Goal: Information Seeking & Learning: Learn about a topic

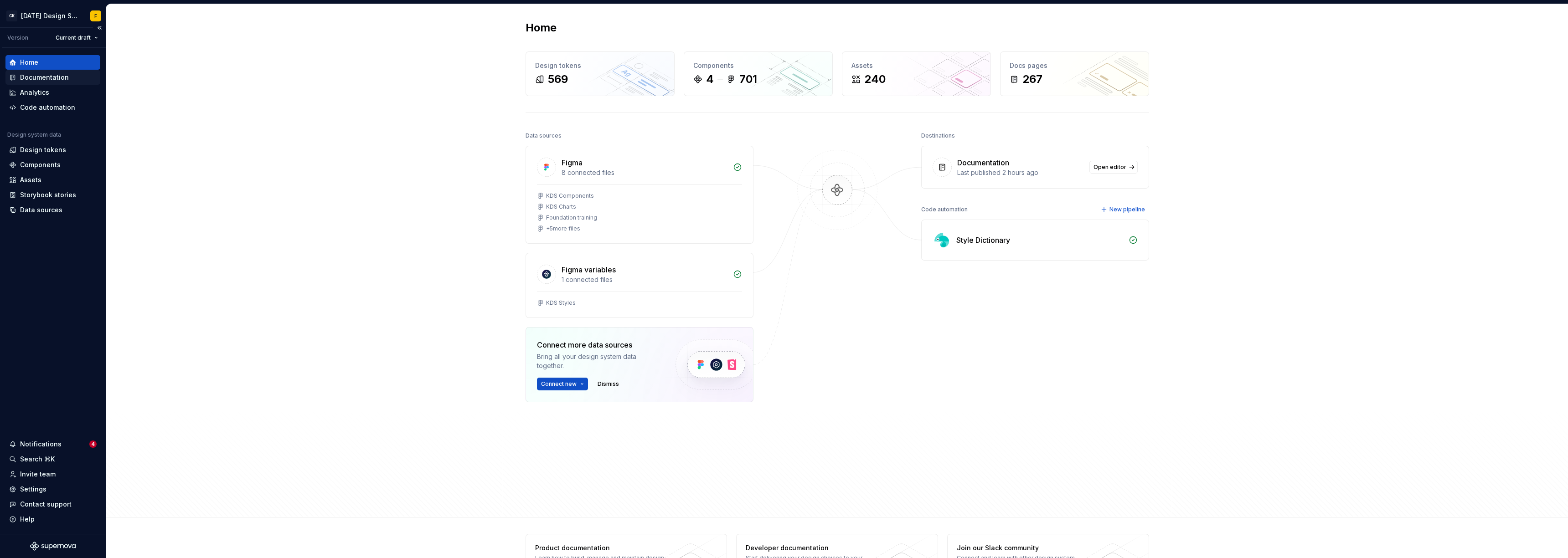
click at [61, 75] on div "Documentation" at bounding box center [44, 77] width 49 height 9
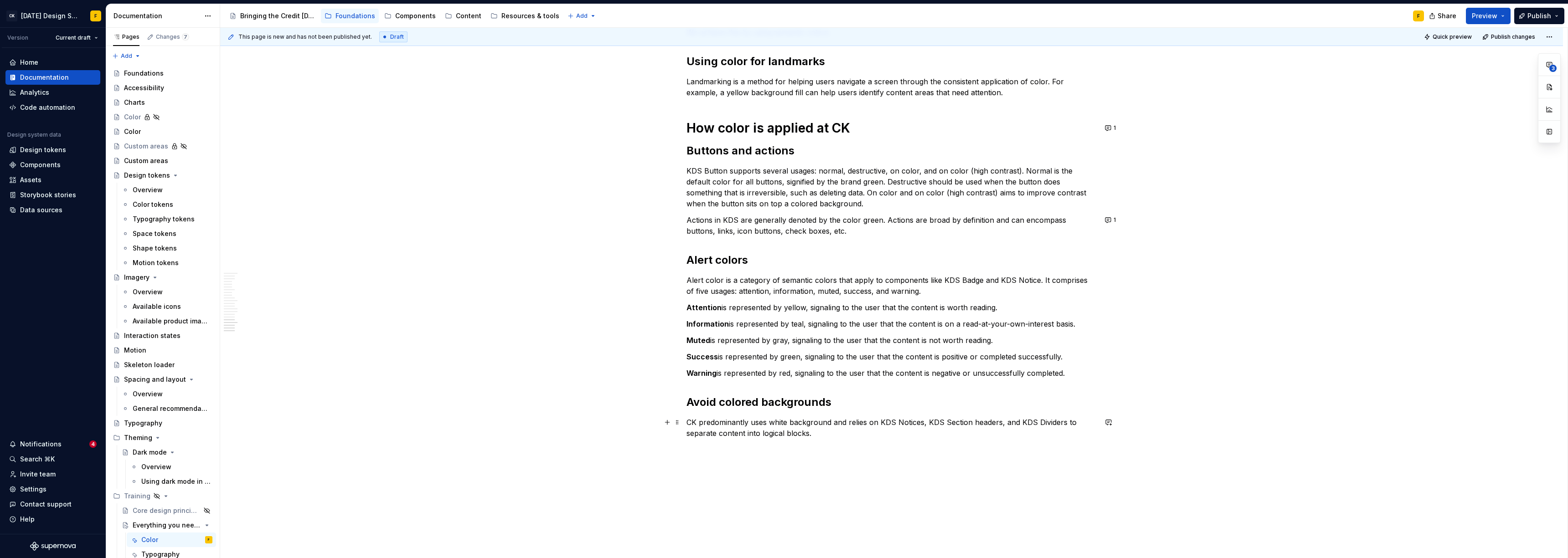
scroll to position [1196, 0]
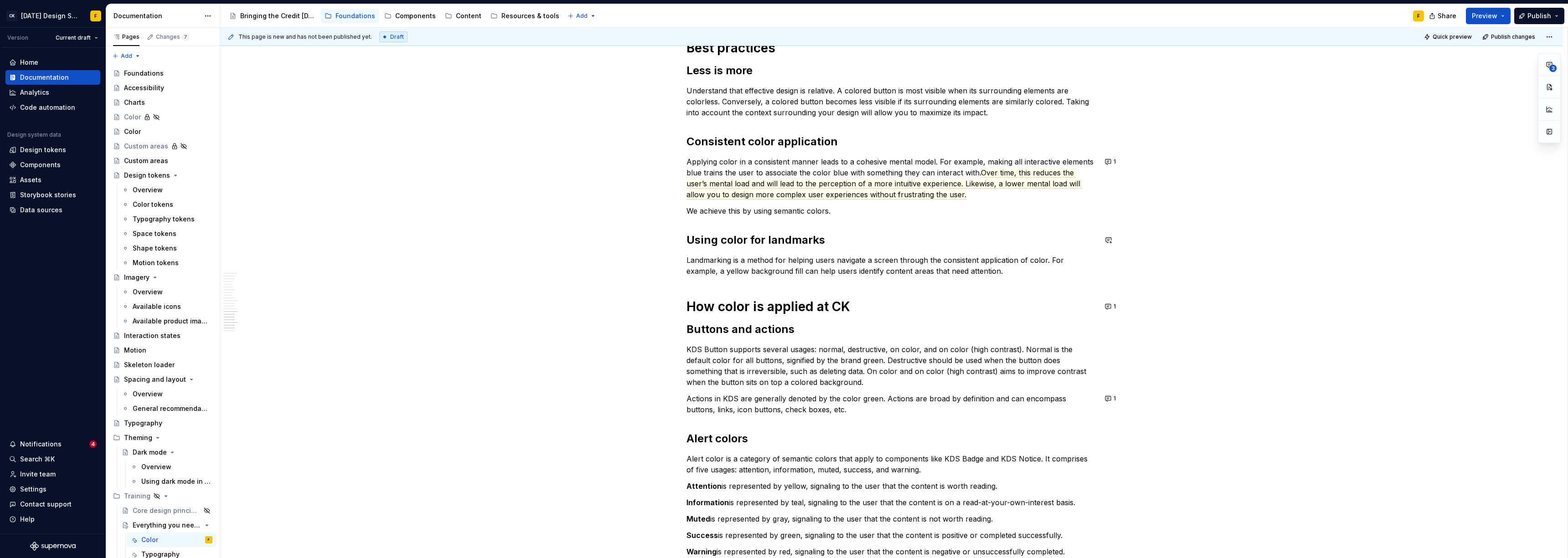
type textarea "*"
click at [699, 186] on span "Over time, this reduces the user’s mental load and will lead to the perception …" at bounding box center [884, 184] width 396 height 32
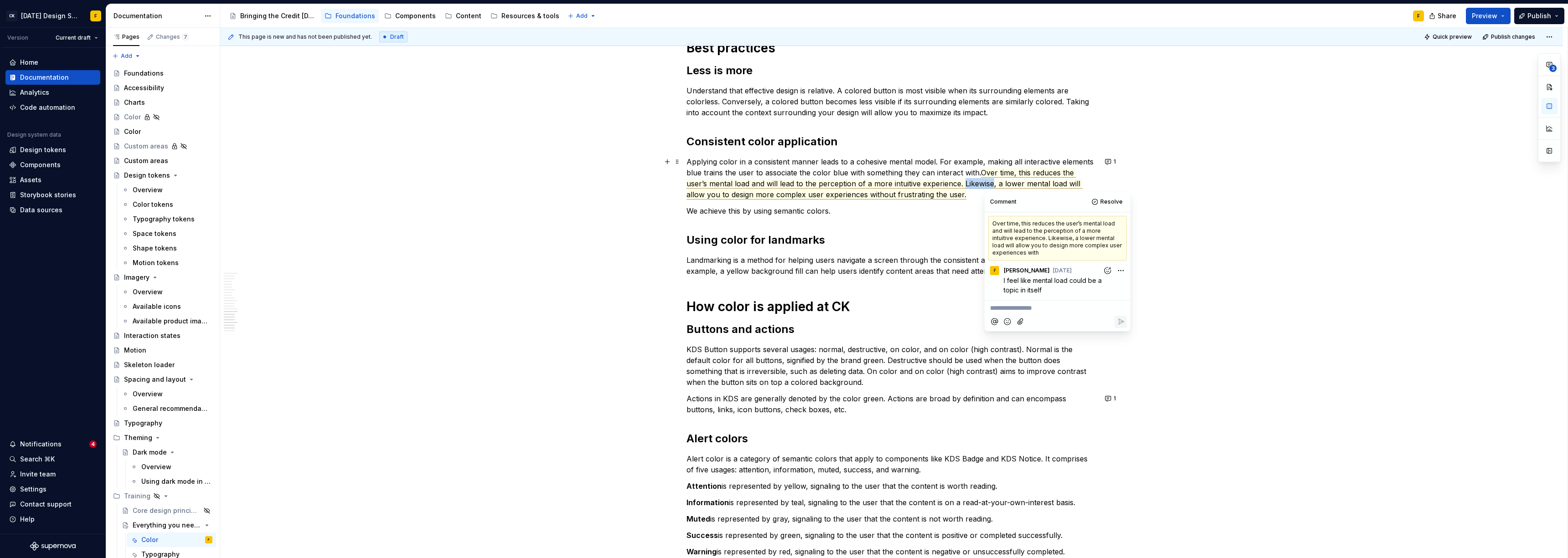
click at [699, 186] on span "Over time, this reduces the user’s mental load and will lead to the perception …" at bounding box center [884, 184] width 396 height 32
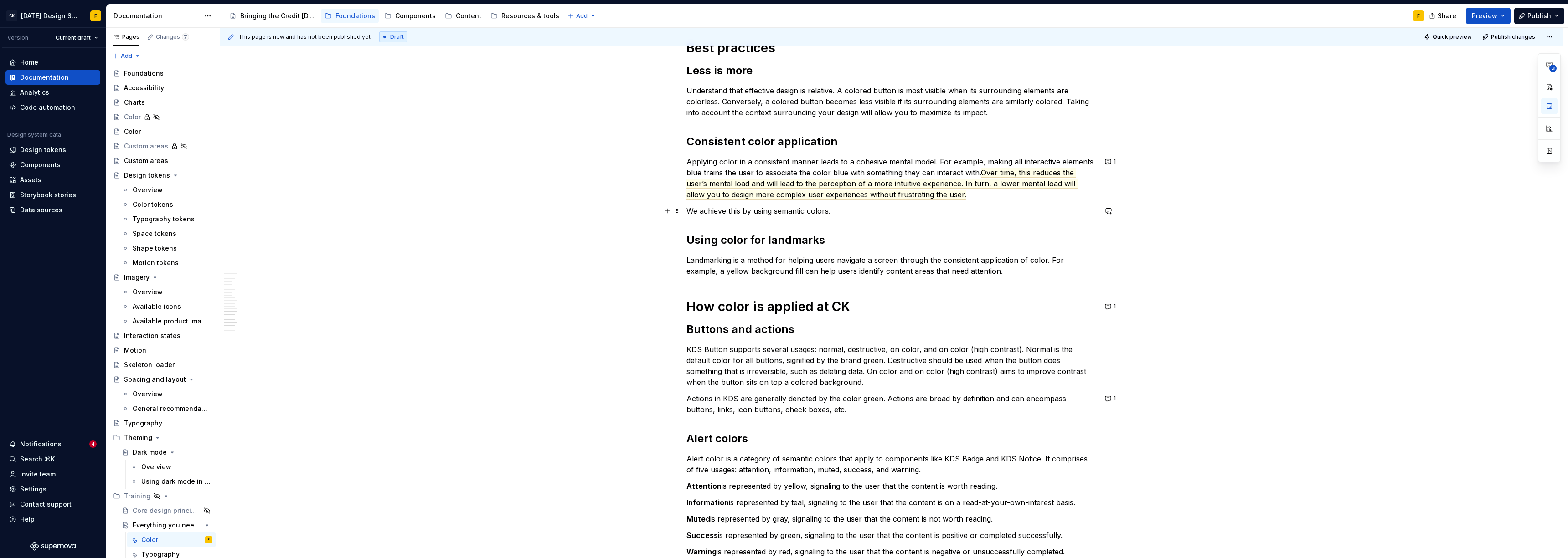
click at [699, 214] on p "We achieve this by using semantic colors." at bounding box center [892, 211] width 410 height 11
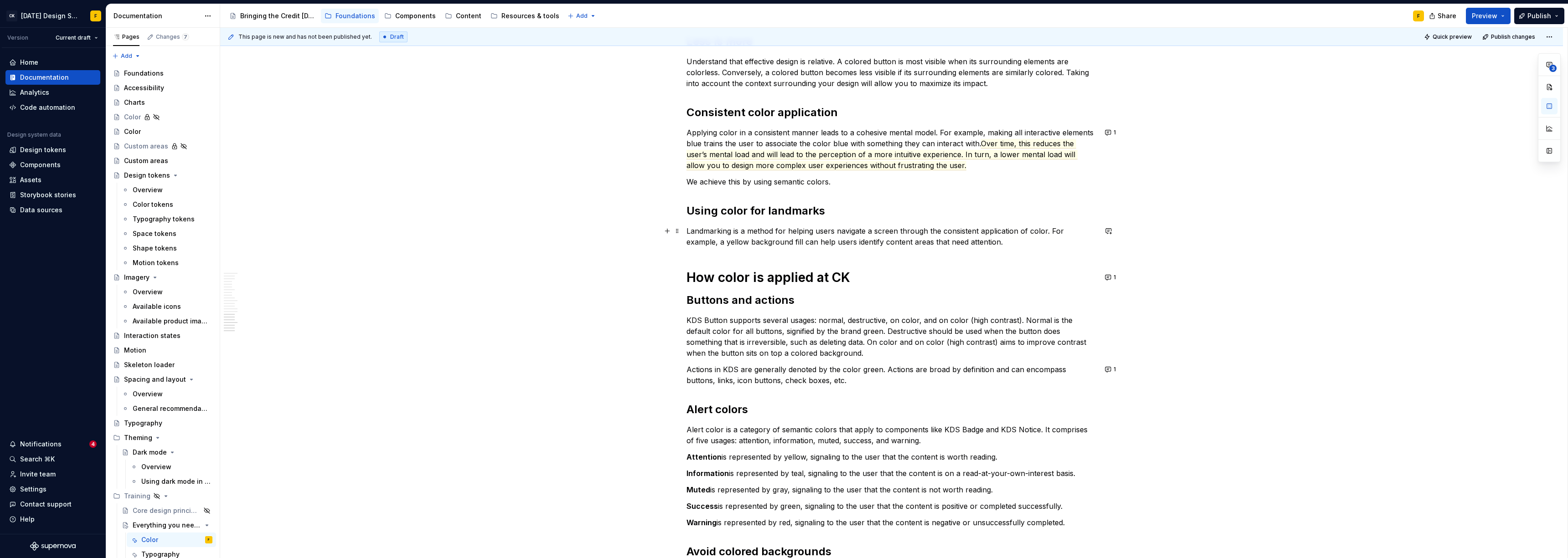
scroll to position [1224, 0]
click at [699, 213] on h2 "Using color for landmarks" at bounding box center [892, 213] width 410 height 15
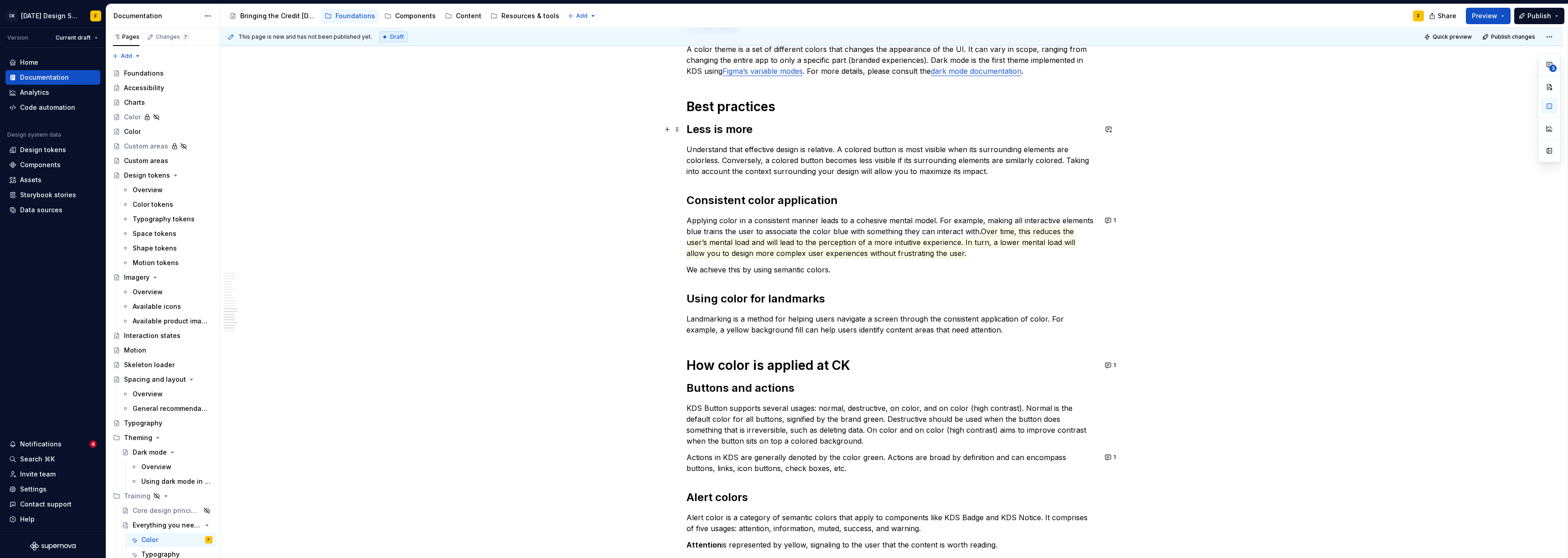
scroll to position [1139, 0]
click at [699, 318] on p "Landmarking is a method for helping users navigate a screen through the consist…" at bounding box center [892, 323] width 410 height 22
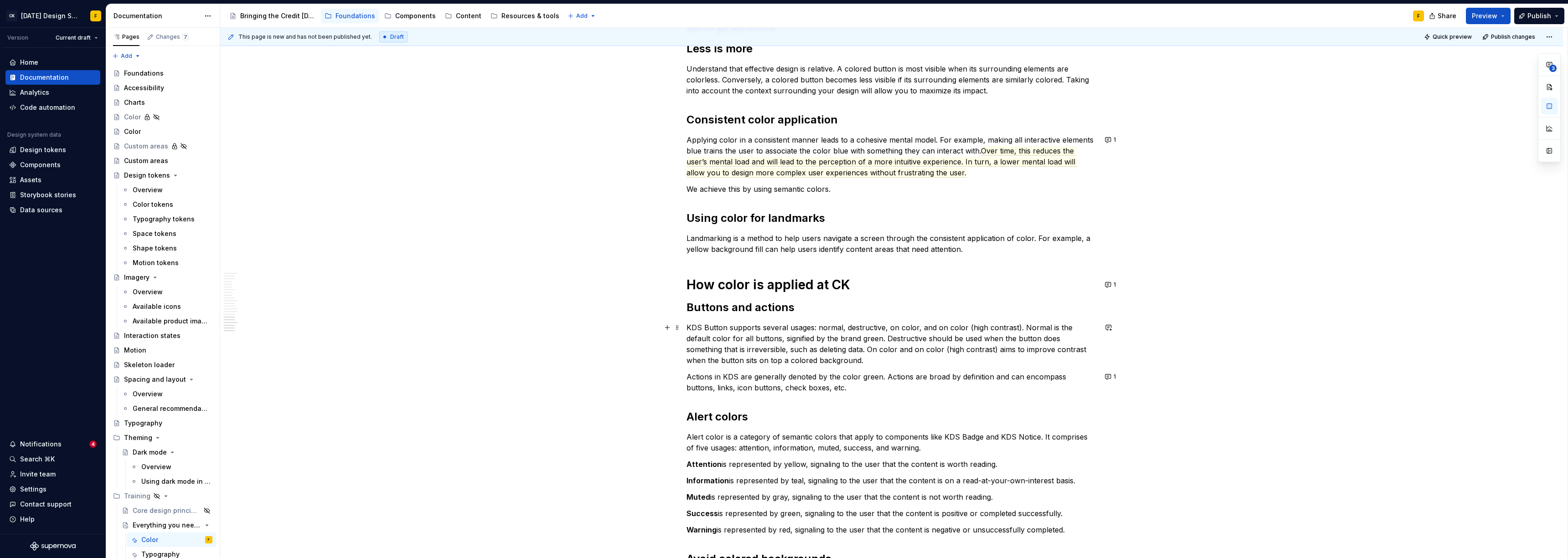
scroll to position [1269, 0]
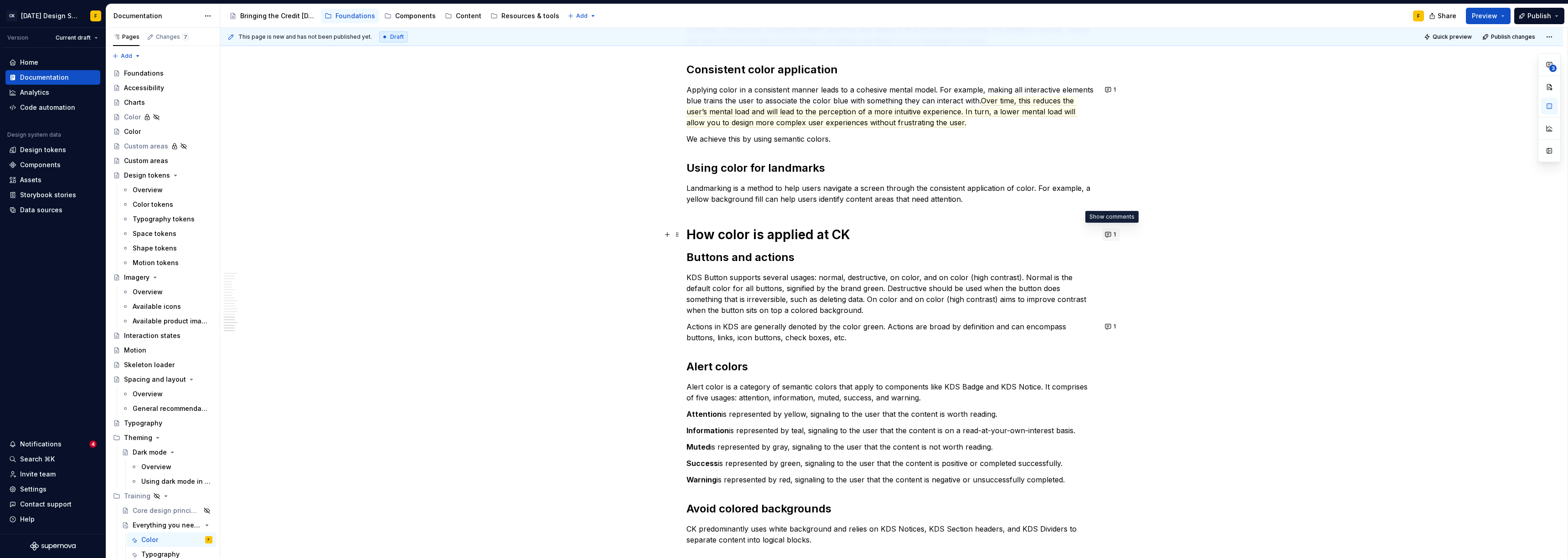
click at [699, 235] on button "1" at bounding box center [1111, 234] width 18 height 13
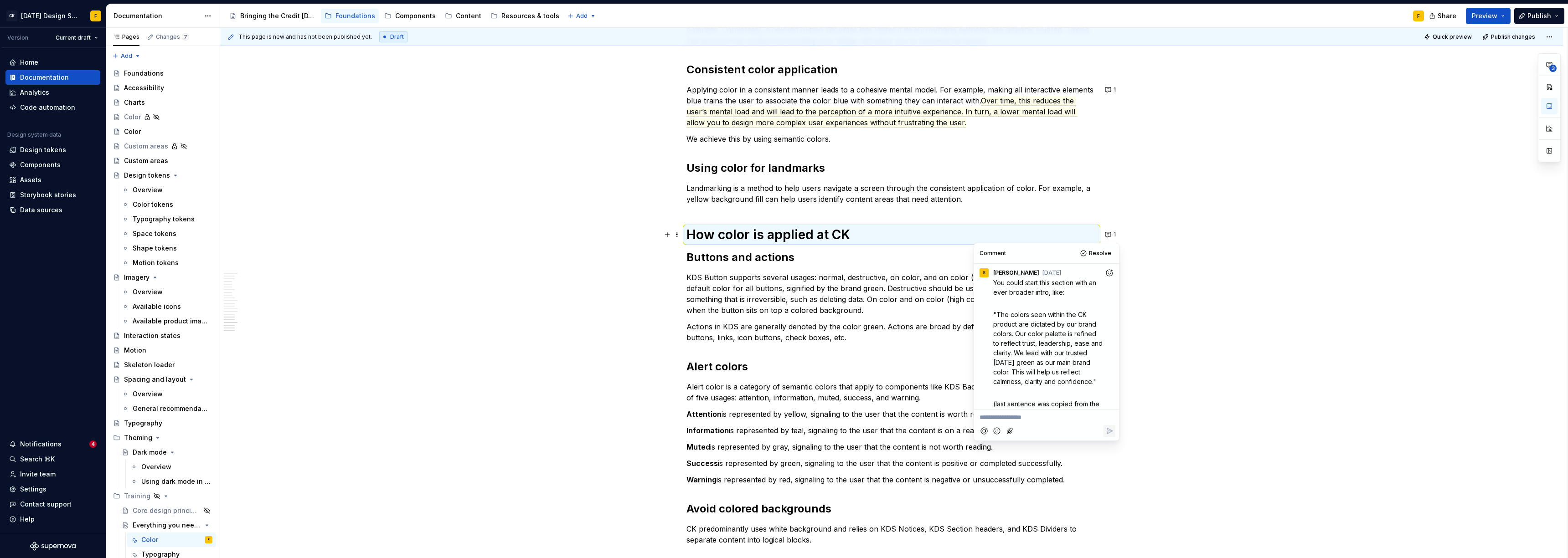
scroll to position [0, 0]
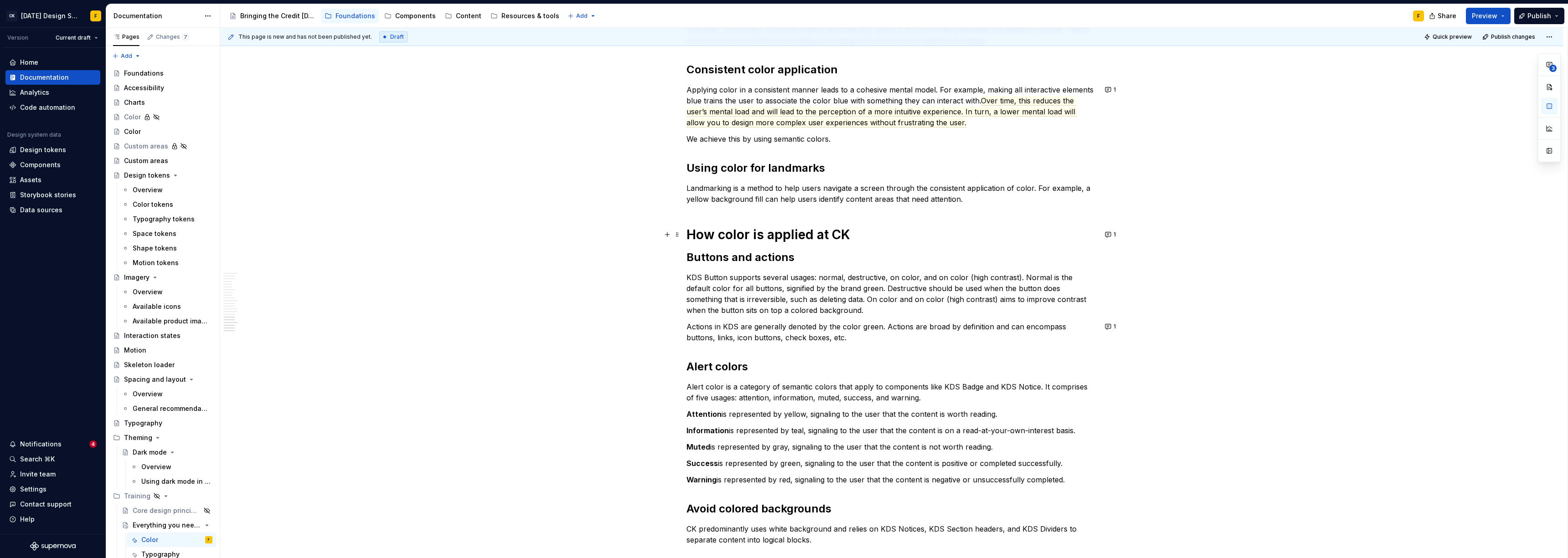
click at [699, 338] on p "Actions in KDS are generally denoted by the color green. Actions are broad by d…" at bounding box center [892, 332] width 410 height 22
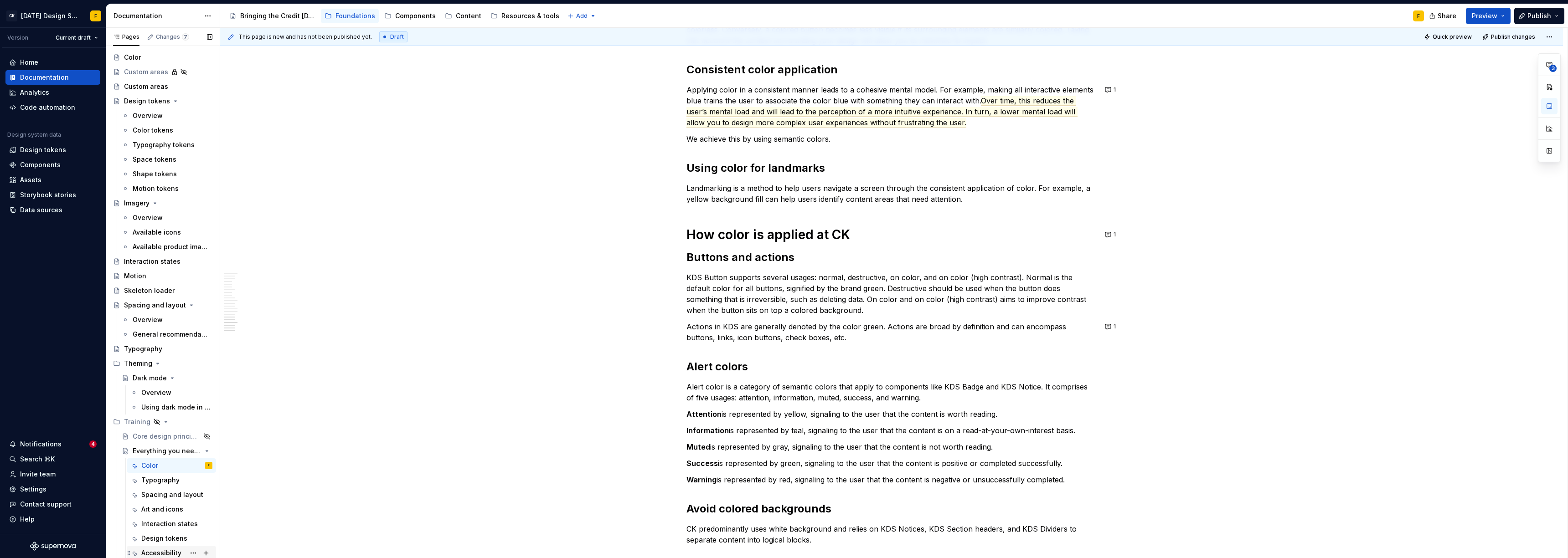
click at [170, 382] on div "Accessibility" at bounding box center [161, 553] width 40 height 9
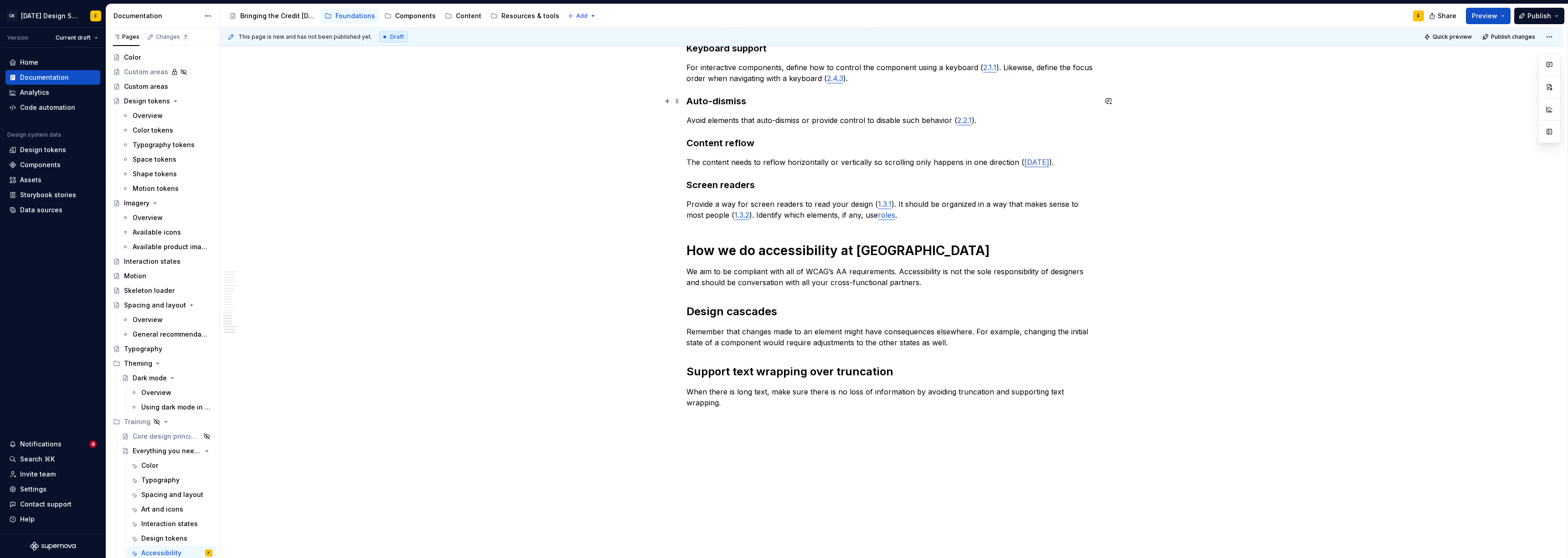
scroll to position [1058, 0]
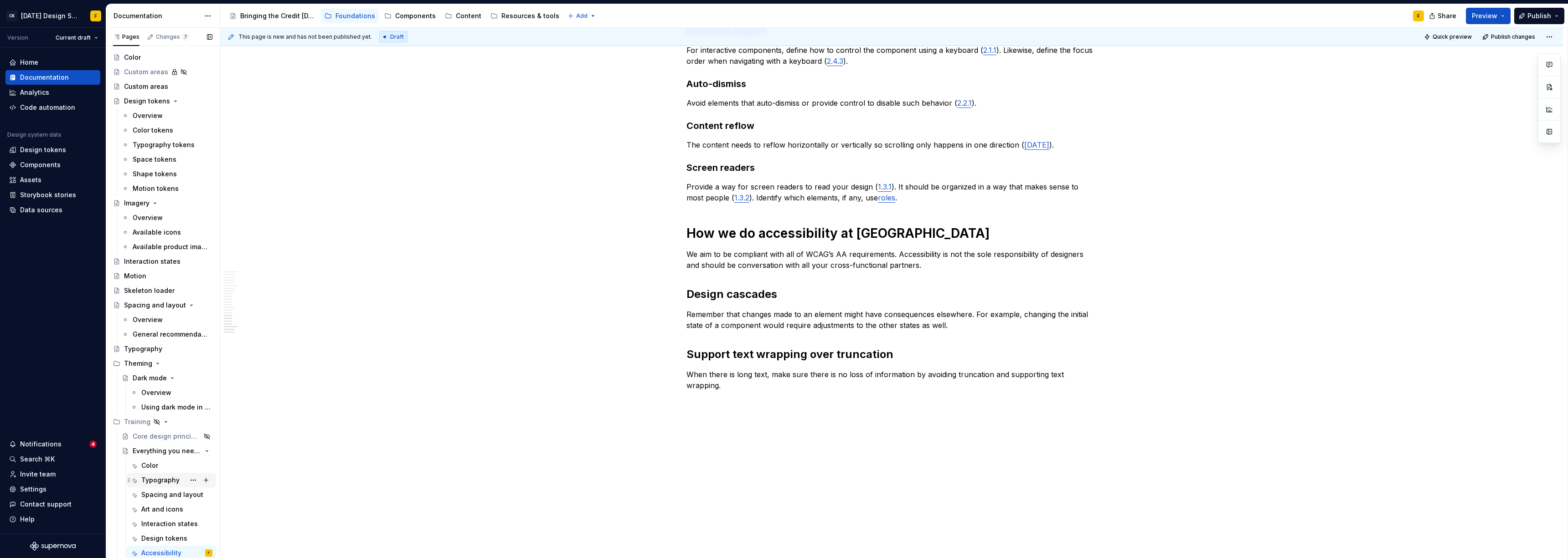
click at [155, 382] on div "Typography" at bounding box center [160, 480] width 38 height 9
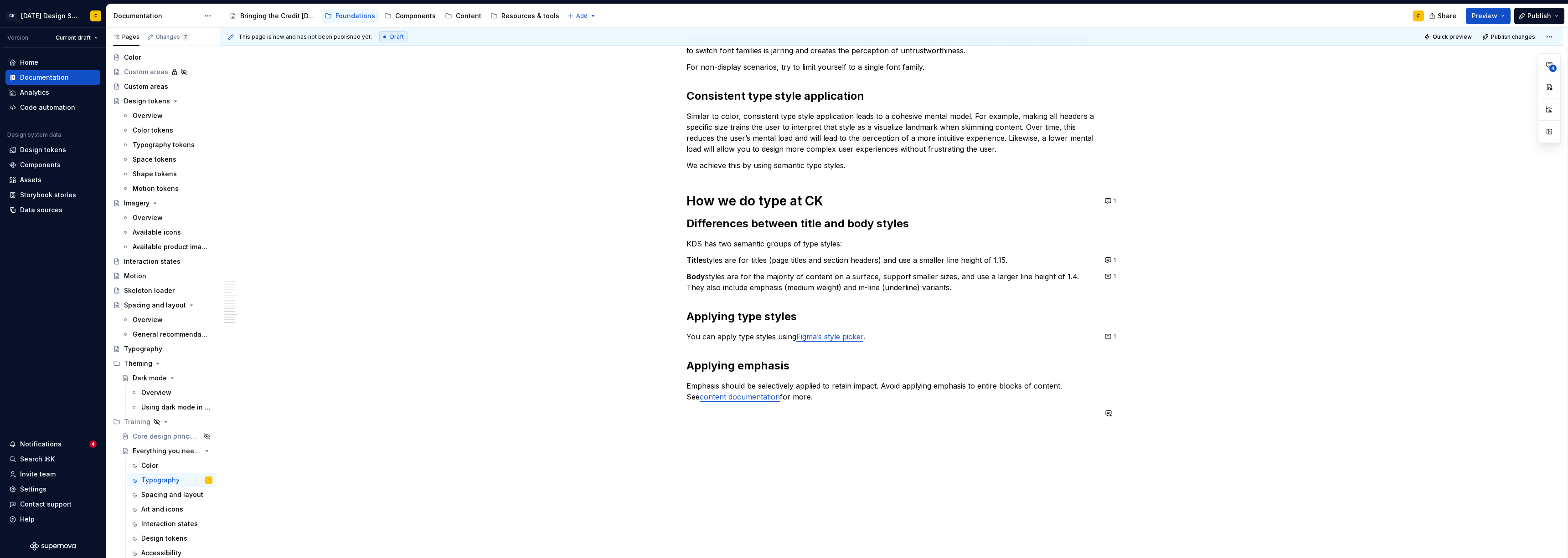
scroll to position [703, 0]
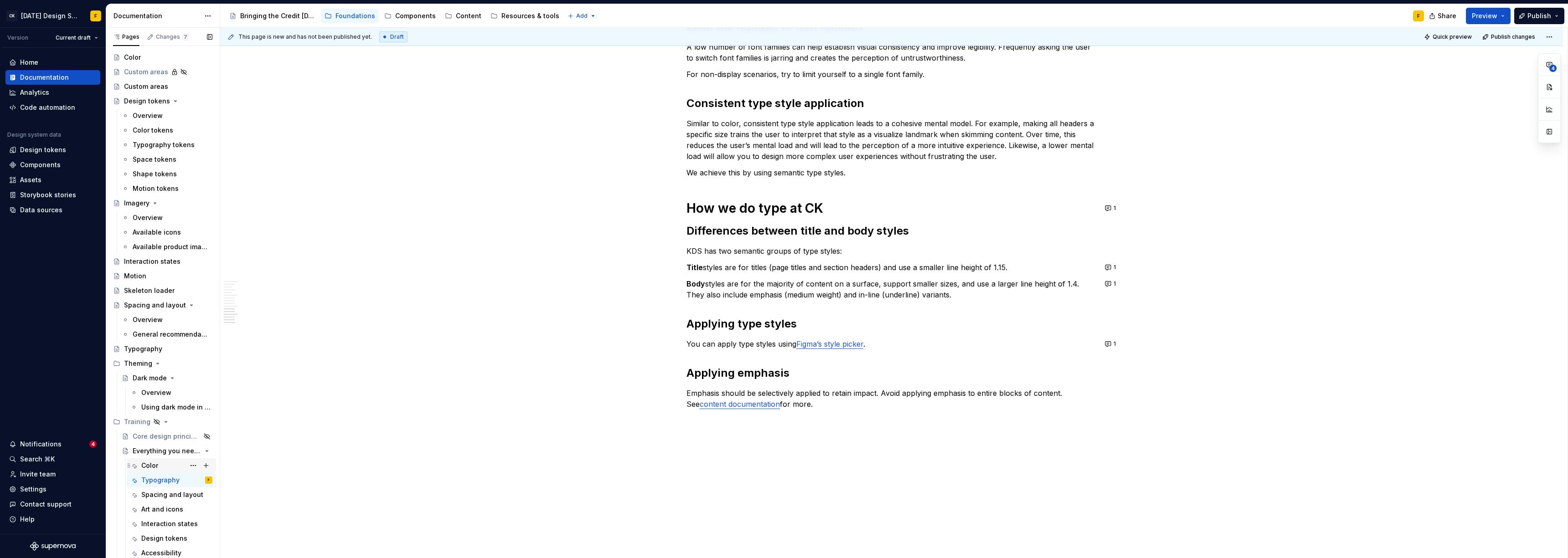
click at [142, 382] on div "Color" at bounding box center [150, 466] width 17 height 9
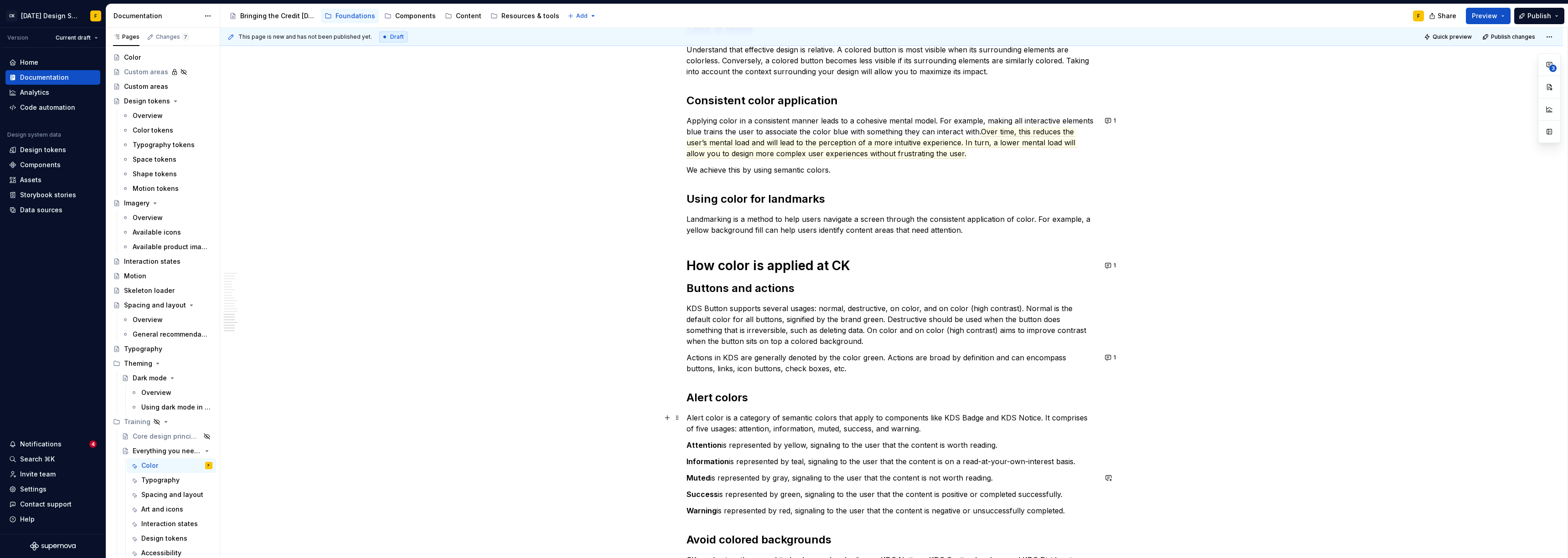
scroll to position [1198, 0]
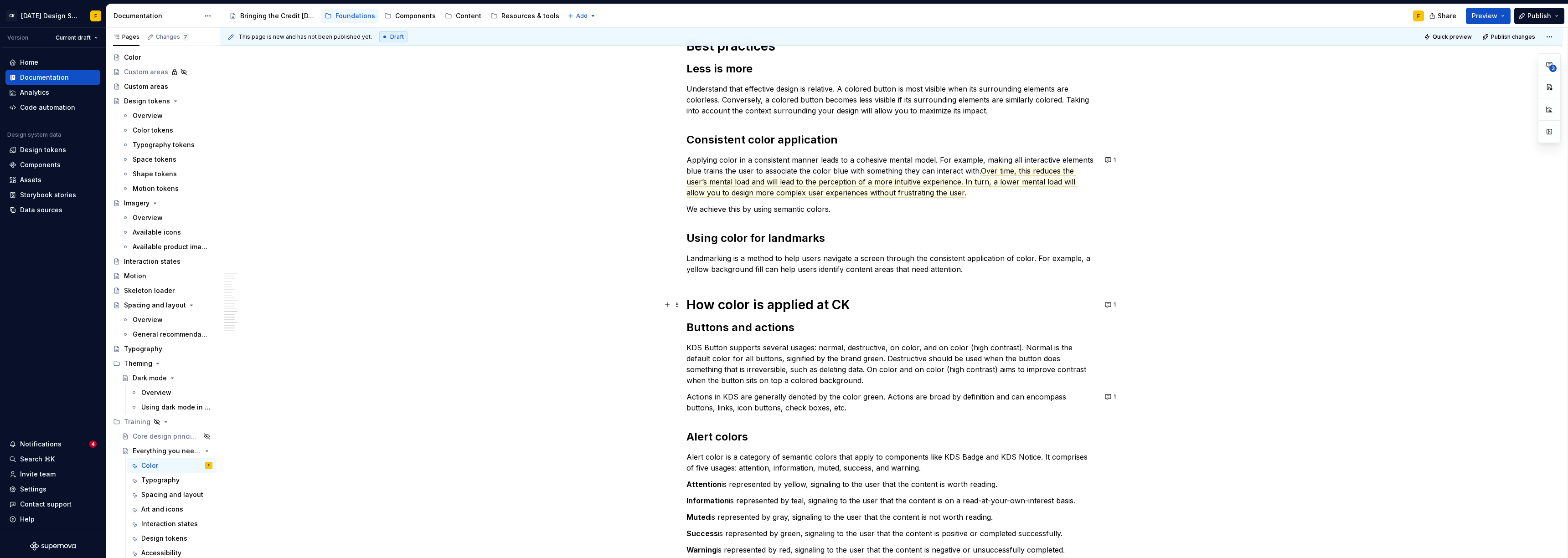
type textarea "*"
drag, startPoint x: 716, startPoint y: 307, endPoint x: 810, endPoint y: 307, distance: 94.0
click at [699, 307] on h1 "How color is applied at CK" at bounding box center [892, 304] width 410 height 16
click at [699, 360] on p "KDS Button supports several usages: normal, destructive, on color, and on color…" at bounding box center [892, 364] width 410 height 44
click at [699, 308] on h1 "How we do color at CK" at bounding box center [892, 304] width 410 height 16
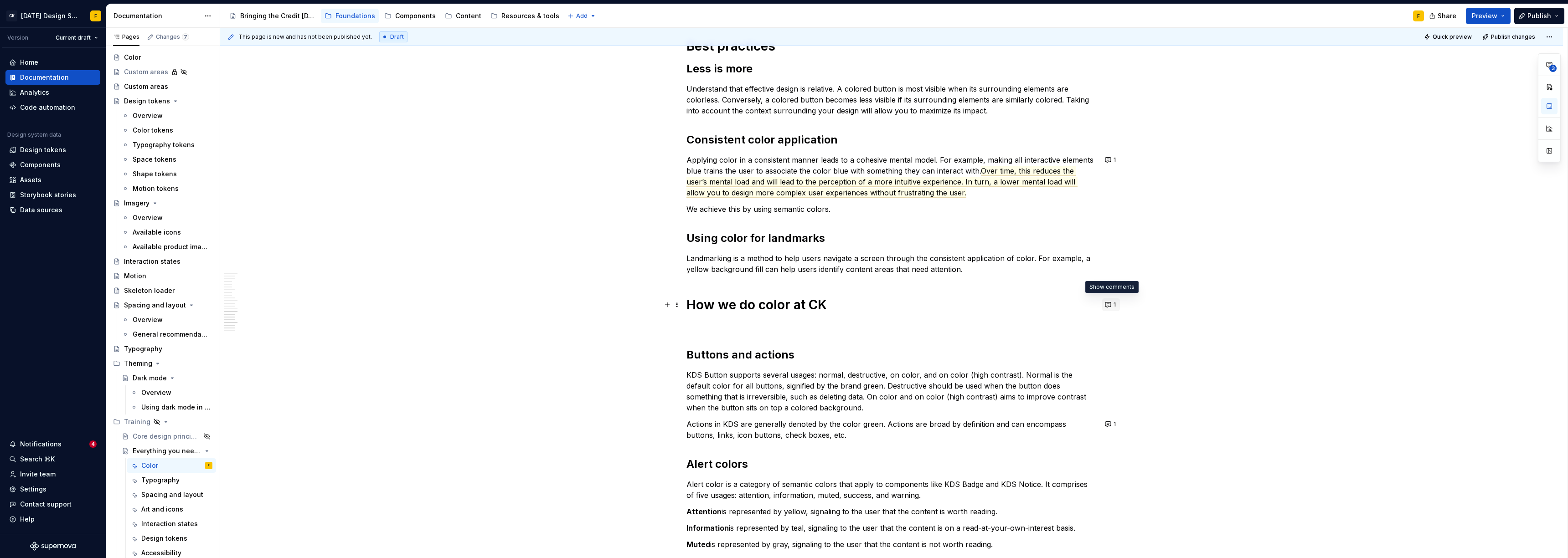
click at [699, 304] on button "1" at bounding box center [1111, 304] width 18 height 13
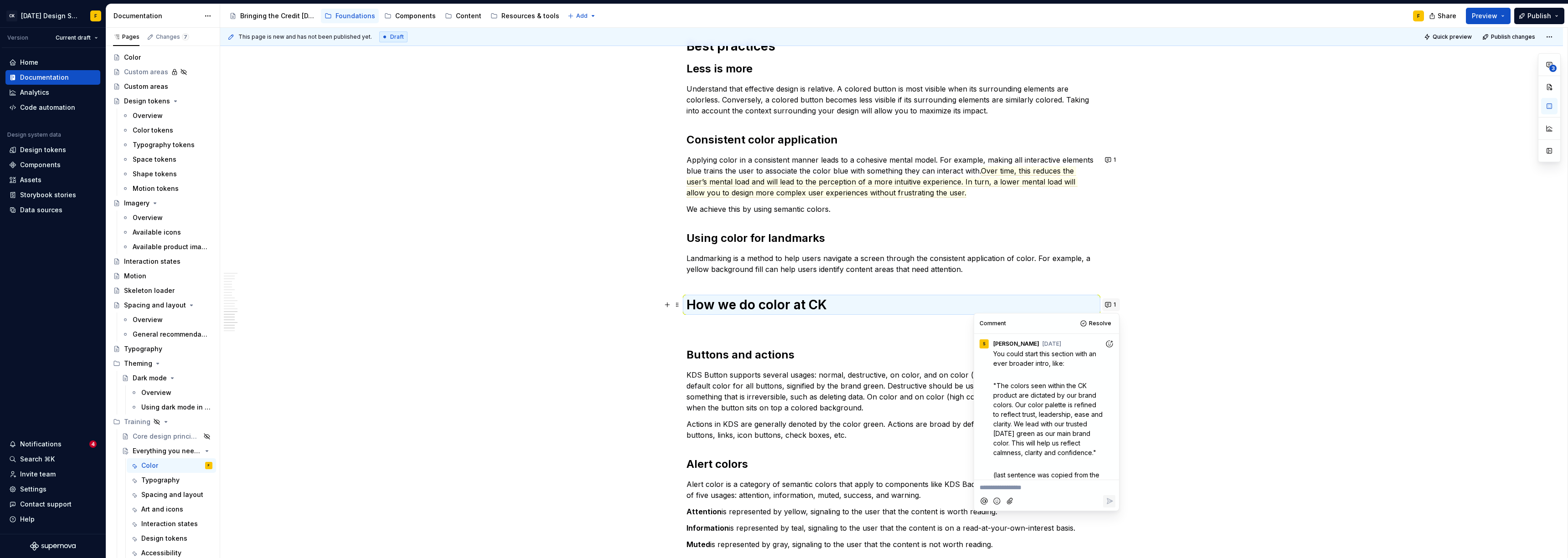
scroll to position [24, 0]
click at [699, 329] on p at bounding box center [892, 326] width 410 height 11
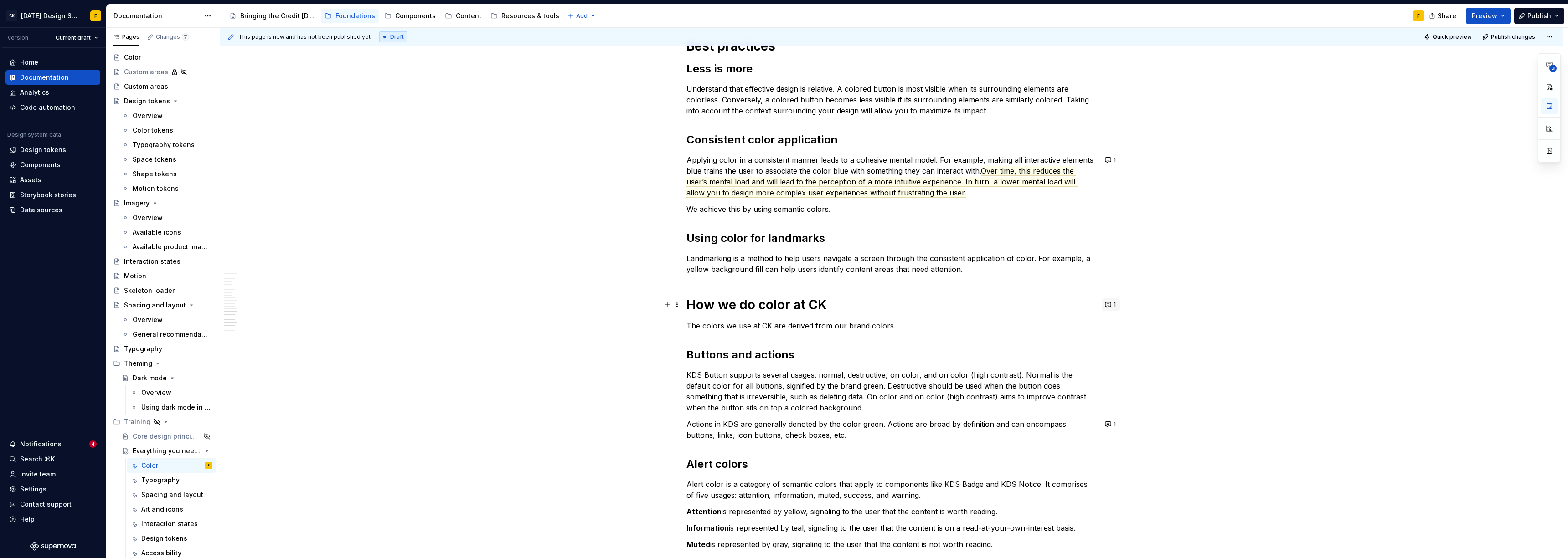
click at [699, 304] on button "1" at bounding box center [1111, 304] width 18 height 13
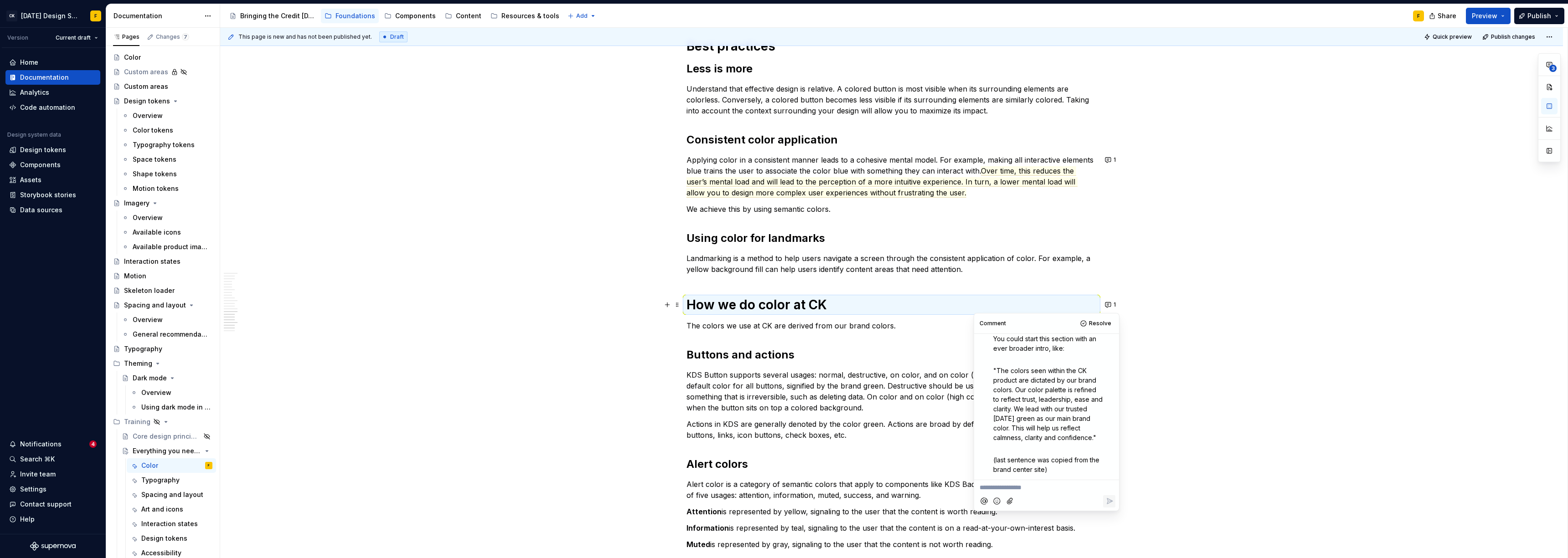
click at [699, 367] on span ""The colors seen within the CK product are dictated by our brand colors. Our co…" at bounding box center [1049, 404] width 111 height 75
drag, startPoint x: 1017, startPoint y: 382, endPoint x: 1032, endPoint y: 436, distance: 56.0
click at [699, 382] on p ""The colors seen within the CK product are dictated by our brand colors. Our co…" at bounding box center [1049, 404] width 111 height 77
copy span "Our color palette is refined to reflect trust, leadership, ease and clarity. We…"
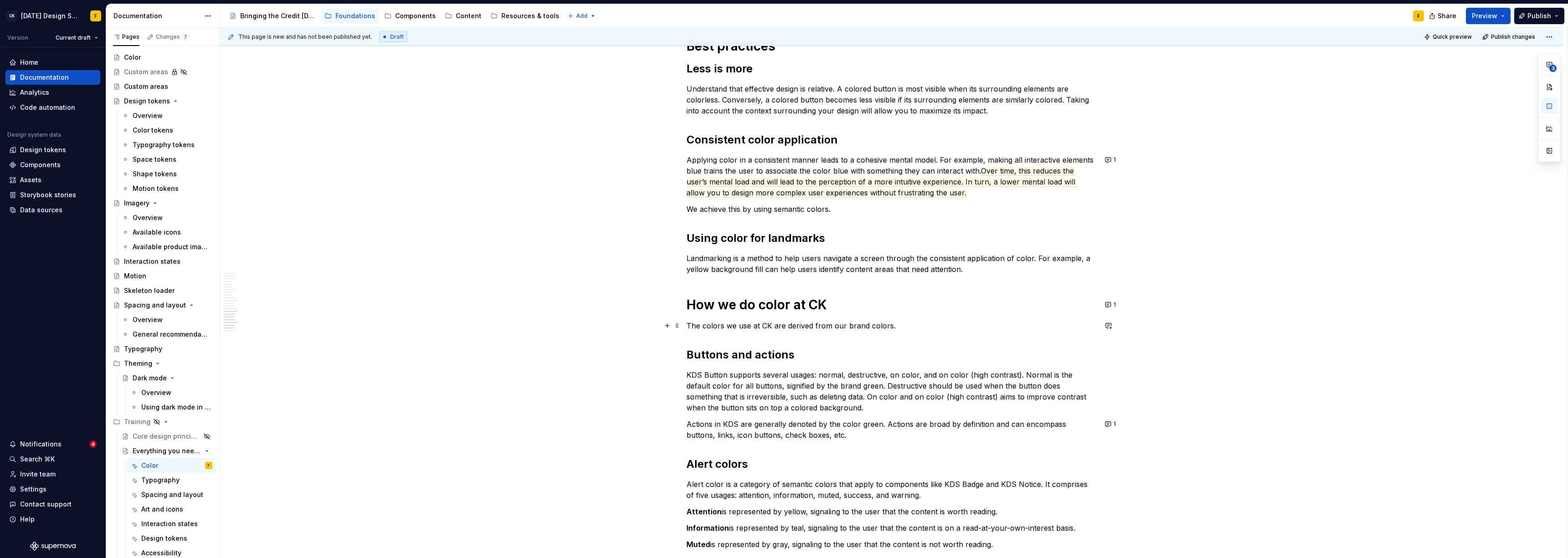
click at [699, 327] on p "The colors we use at CK are derived from our brand colors." at bounding box center [892, 326] width 410 height 11
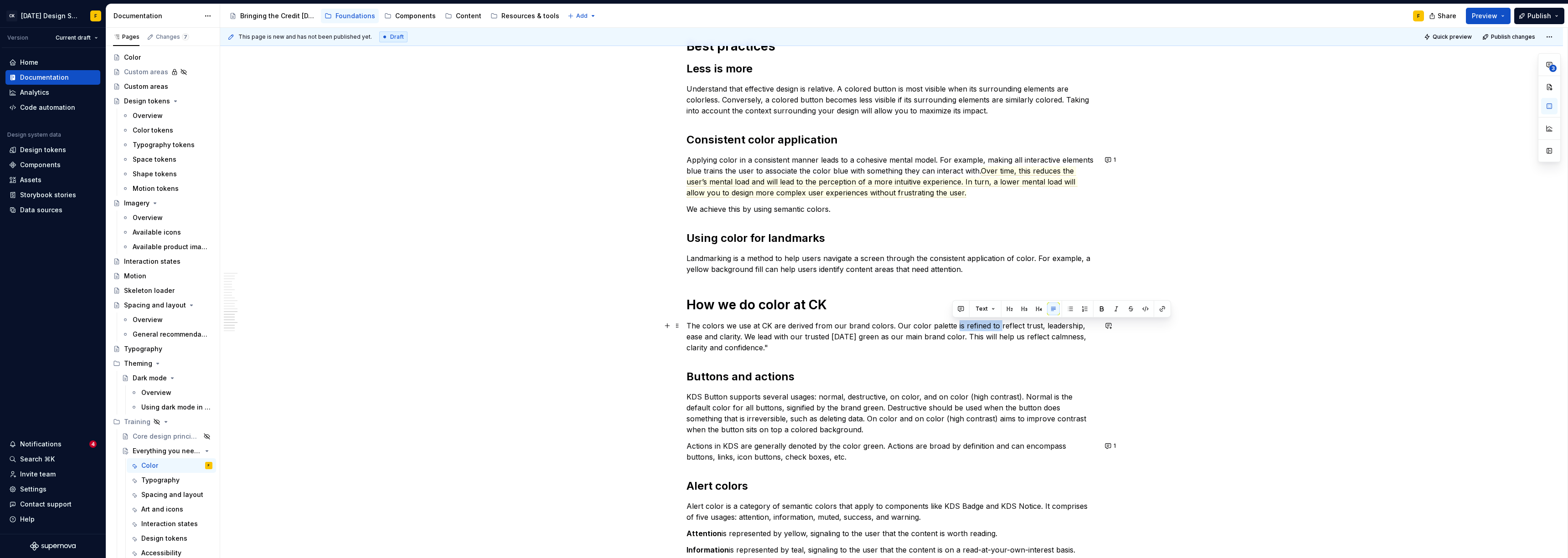
drag, startPoint x: 953, startPoint y: 327, endPoint x: 996, endPoint y: 327, distance: 43.0
click at [699, 327] on p "The colors we use at CK are derived from our brand colors. Our color palette is…" at bounding box center [892, 337] width 410 height 33
drag, startPoint x: 895, startPoint y: 326, endPoint x: 713, endPoint y: 338, distance: 182.4
click at [699, 338] on p "The colors we use at CK are derived from our brand colors. Our color palette is…" at bounding box center [892, 337] width 410 height 33
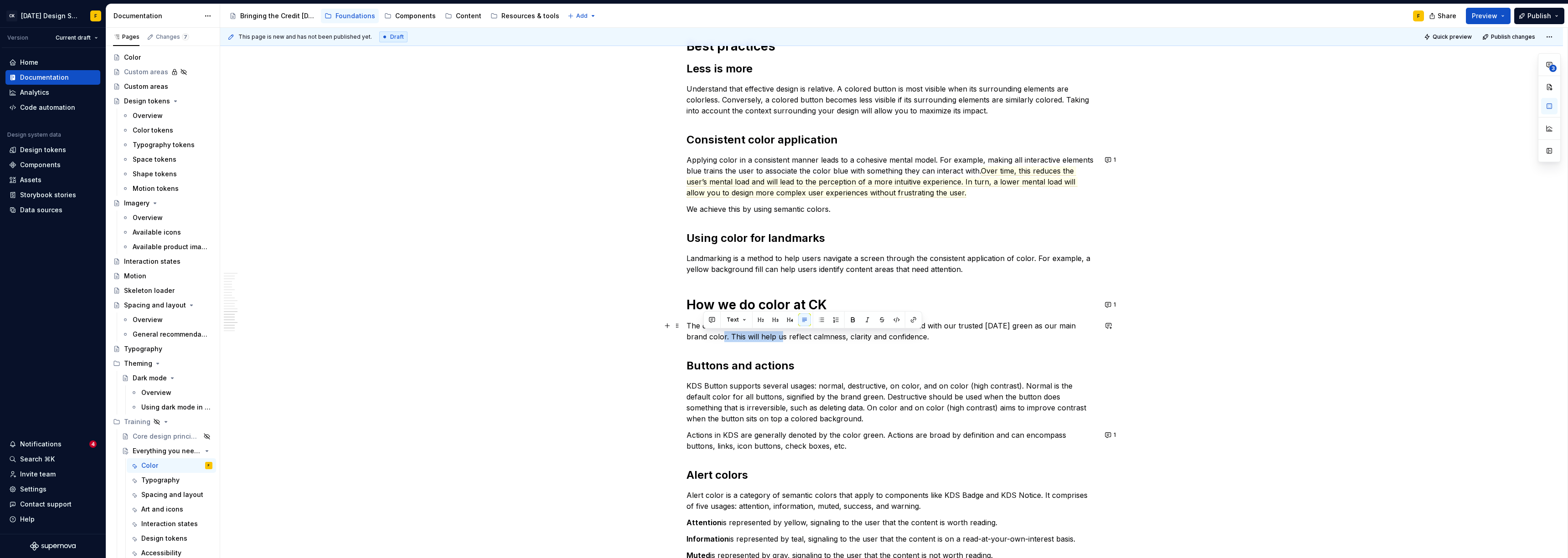
drag, startPoint x: 703, startPoint y: 337, endPoint x: 761, endPoint y: 337, distance: 58.0
click at [699, 337] on p "The colors we use at CK are derived from our brand colors. We lead with our tru…" at bounding box center [892, 331] width 410 height 22
click at [699, 323] on p "The colors we use at CK are derived from our brand colors. We lead with our tru…" at bounding box center [892, 331] width 410 height 22
drag, startPoint x: 703, startPoint y: 338, endPoint x: 762, endPoint y: 338, distance: 59.0
click at [699, 338] on p "The colors we use at CK are derived from our brand colors. We lead with our tru…" at bounding box center [892, 331] width 410 height 22
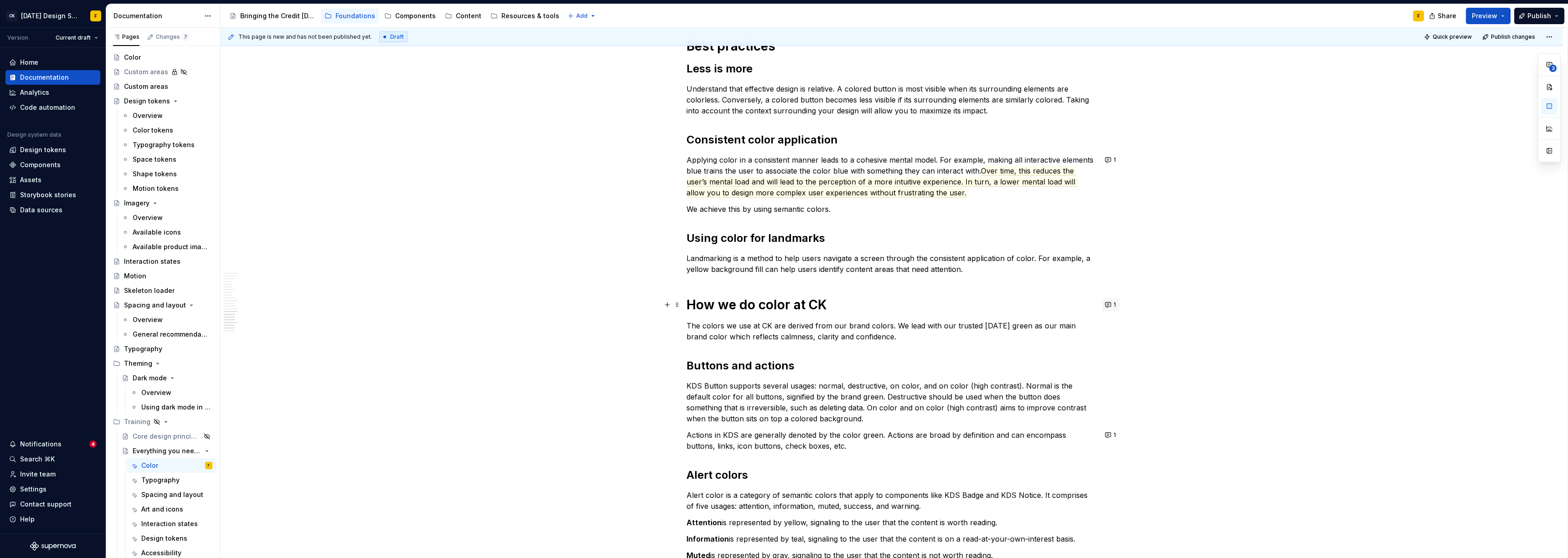
click at [699, 305] on button "1" at bounding box center [1111, 304] width 18 height 13
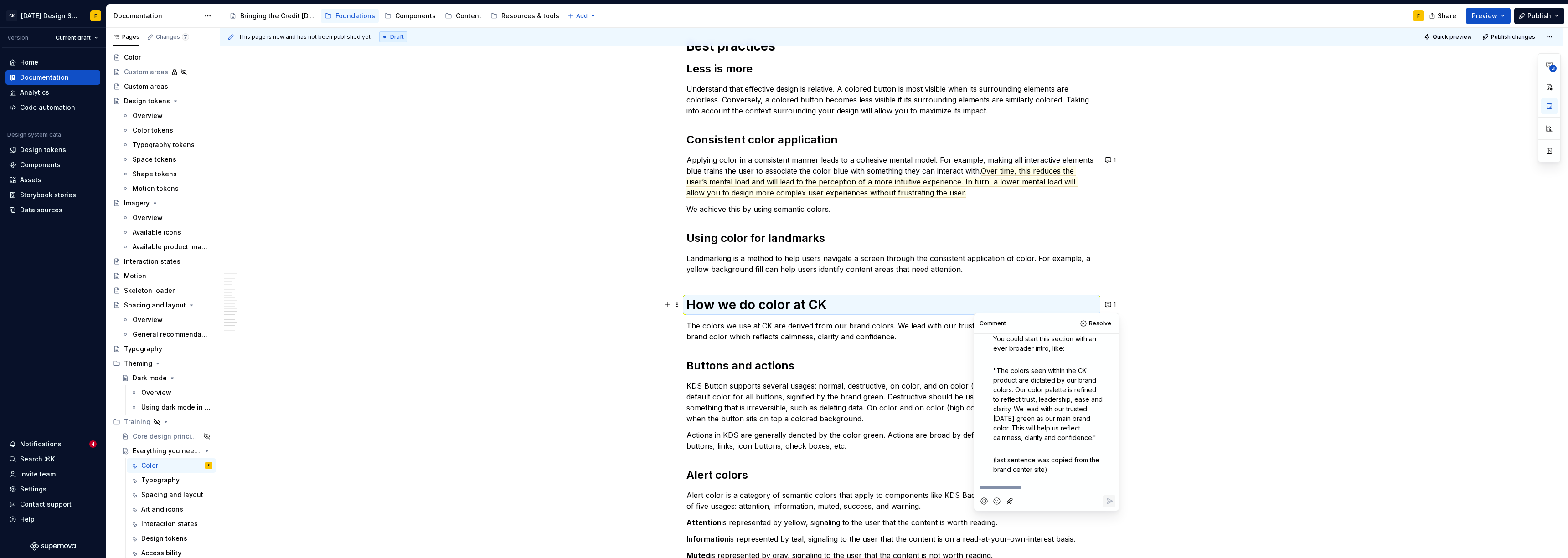
scroll to position [0, 0]
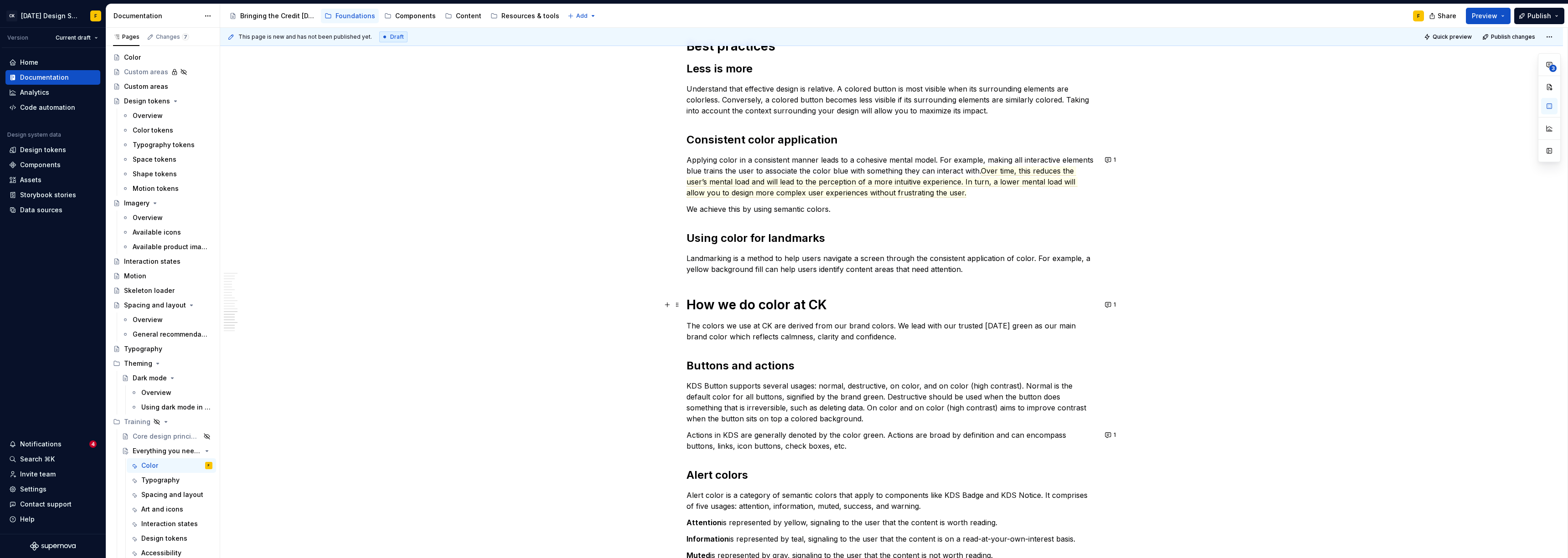
click at [687, 326] on p "The colors we use at CK are derived from our brand colors. We lead with our tru…" at bounding box center [892, 331] width 410 height 22
drag, startPoint x: 727, startPoint y: 324, endPoint x: 688, endPoint y: 326, distance: 39.1
click at [688, 326] on p "We derive our UI colors from our brand colors. We lead with our trusted [DATE] …" at bounding box center [892, 331] width 410 height 22
click at [699, 305] on button "1" at bounding box center [1111, 304] width 18 height 13
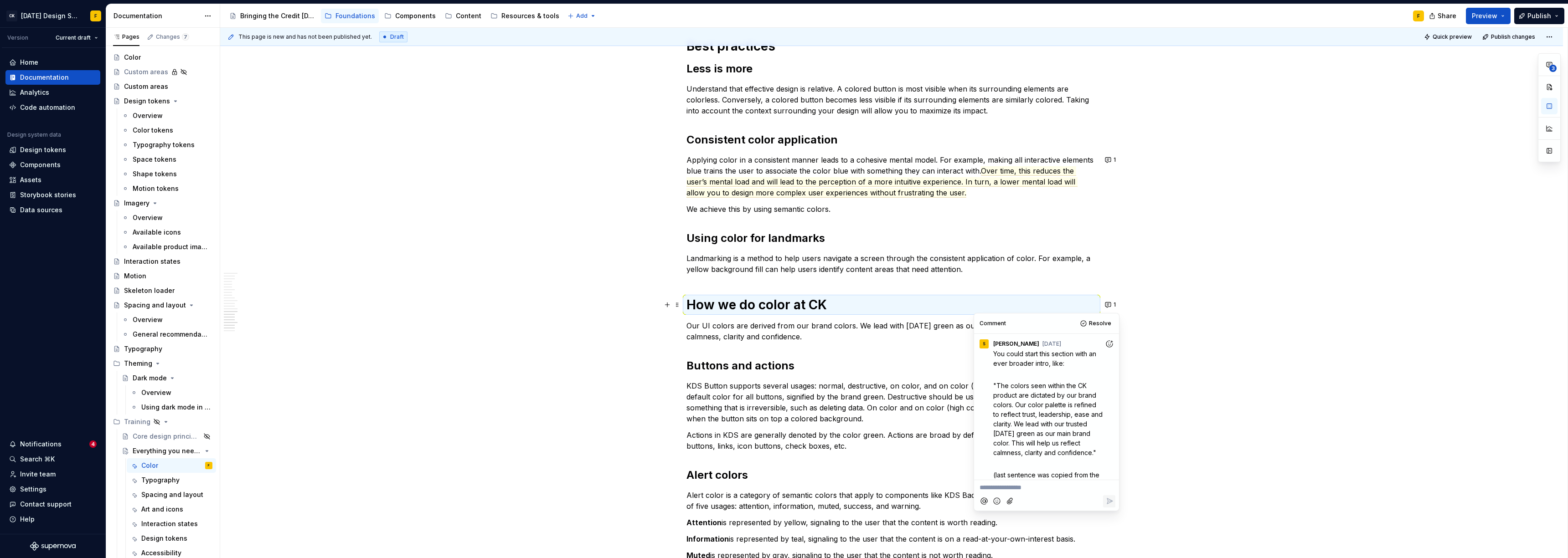
scroll to position [24, 0]
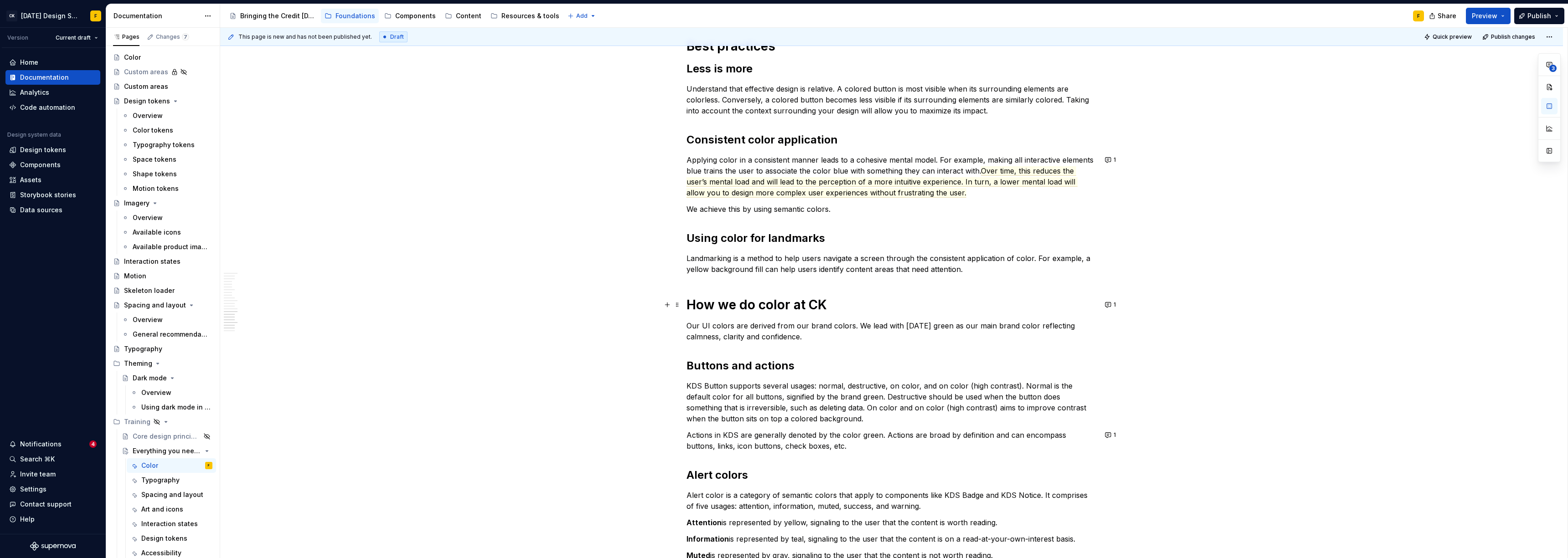
click at [699, 324] on p "Our UI colors are derived from our brand colors. We lead with [DATE] green as o…" at bounding box center [892, 331] width 410 height 22
click at [699, 326] on button "button" at bounding box center [1108, 326] width 13 height 13
click at [699, 305] on button "1" at bounding box center [1111, 304] width 18 height 13
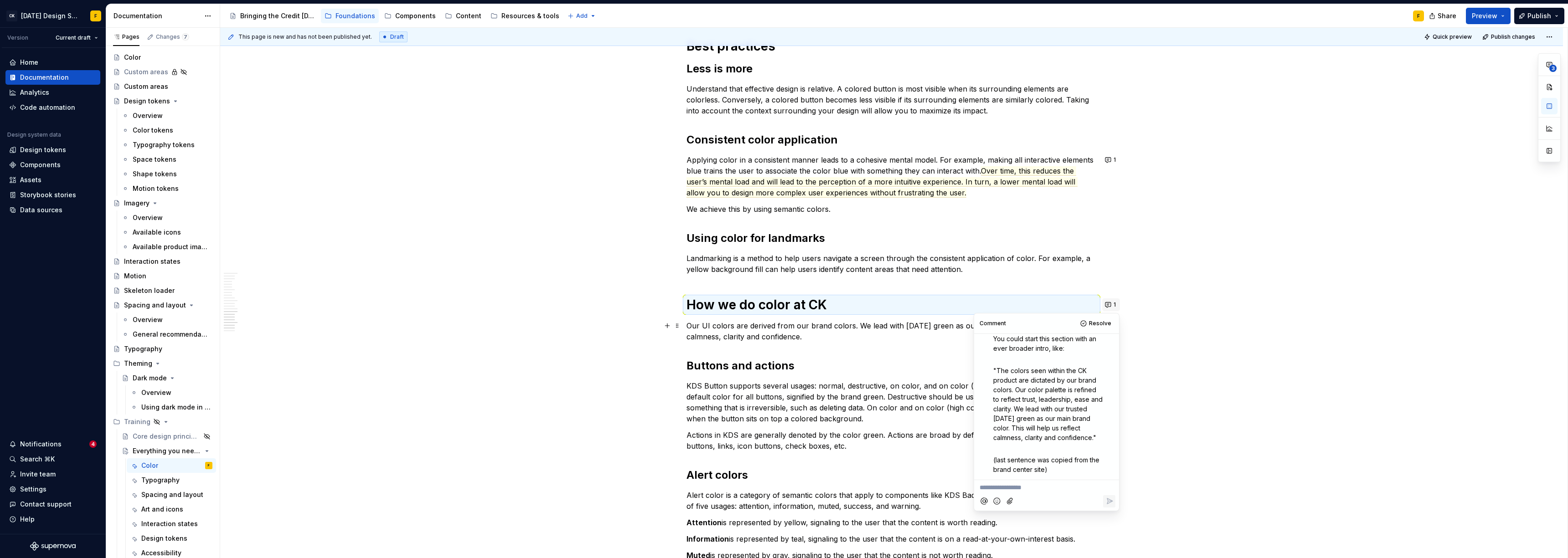
click at [699, 305] on button "1" at bounding box center [1111, 304] width 18 height 13
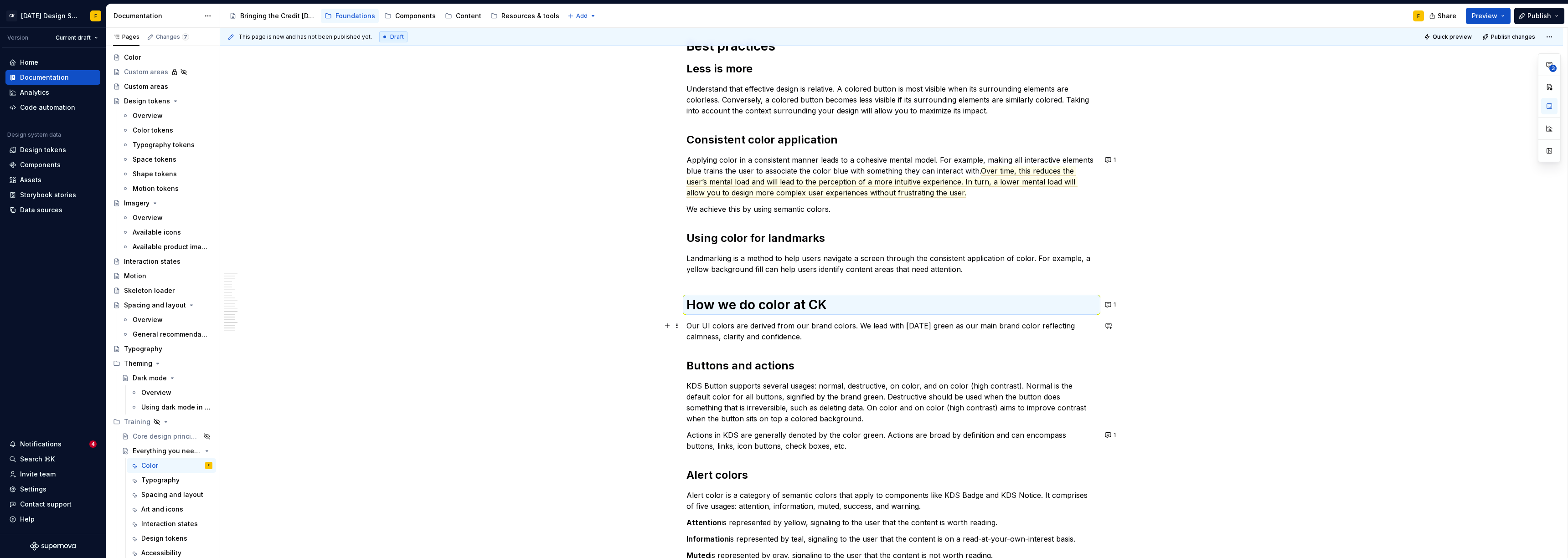
click at [699, 328] on p "Our UI colors are derived from our brand colors. We lead with [DATE] green as o…" at bounding box center [892, 331] width 410 height 22
click at [699, 327] on p "Our UI colors are derived from our brand colors. We lead with our trusted [DATE…" at bounding box center [892, 331] width 410 height 22
click at [699, 307] on button "1" at bounding box center [1111, 304] width 18 height 13
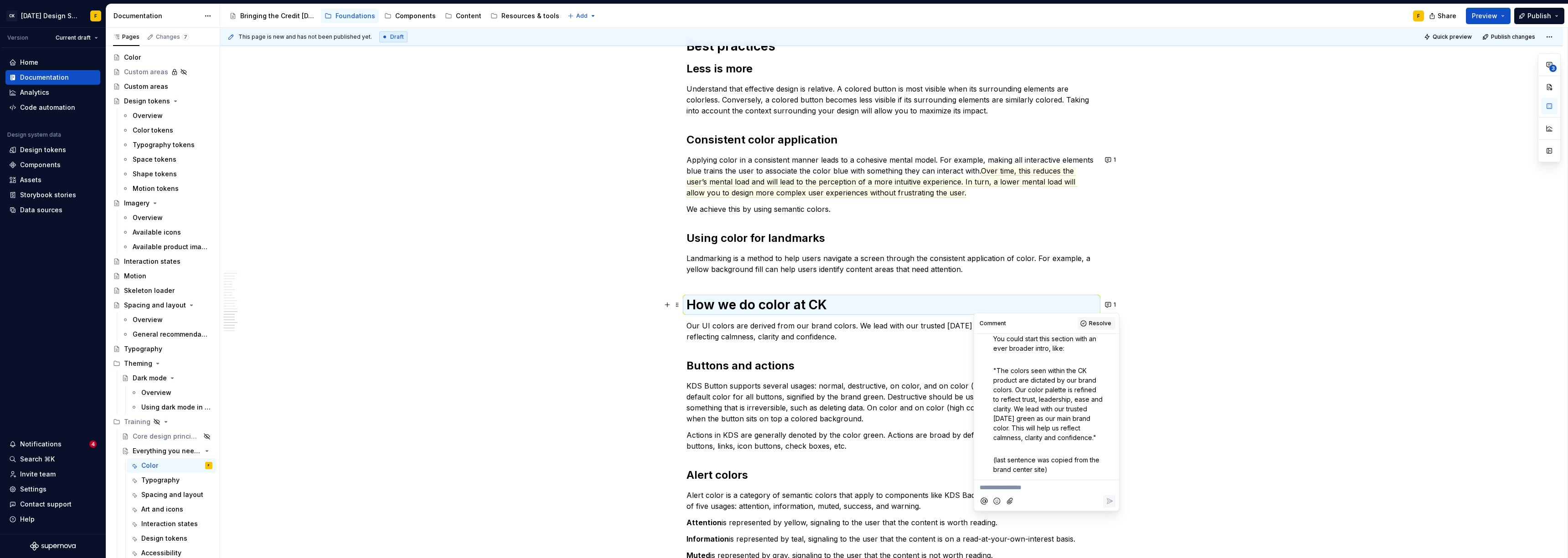
click at [699, 323] on button "Resolve" at bounding box center [1096, 323] width 38 height 13
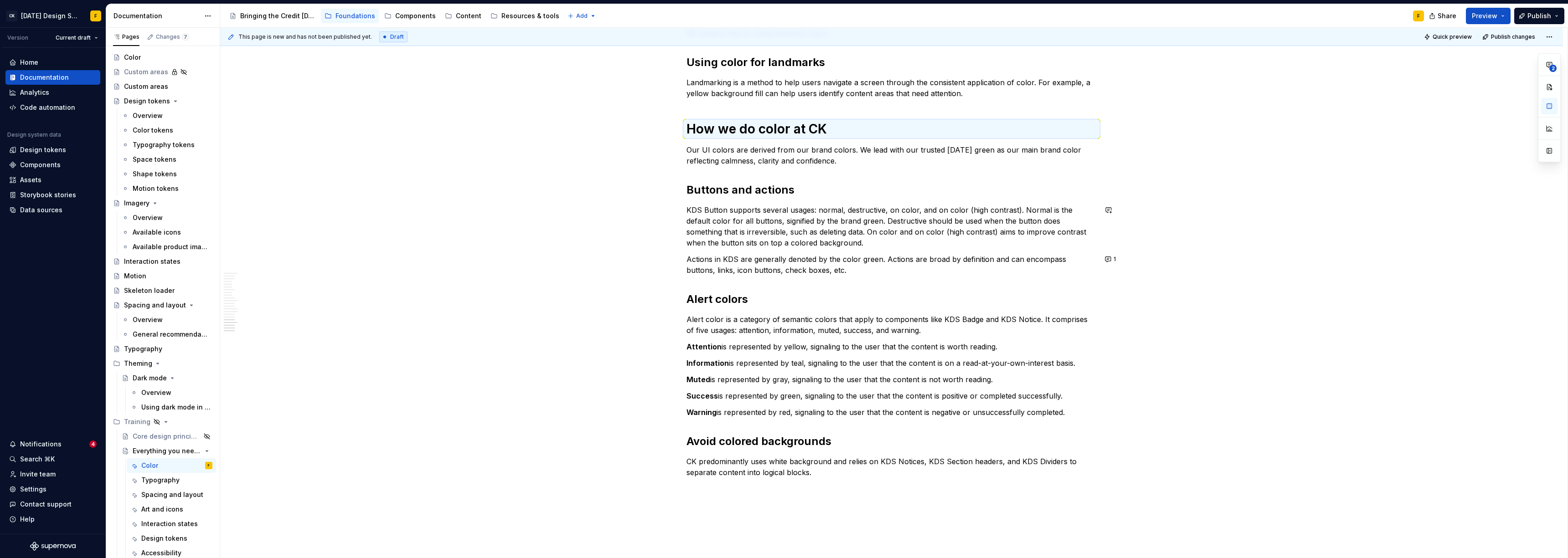
scroll to position [1273, 0]
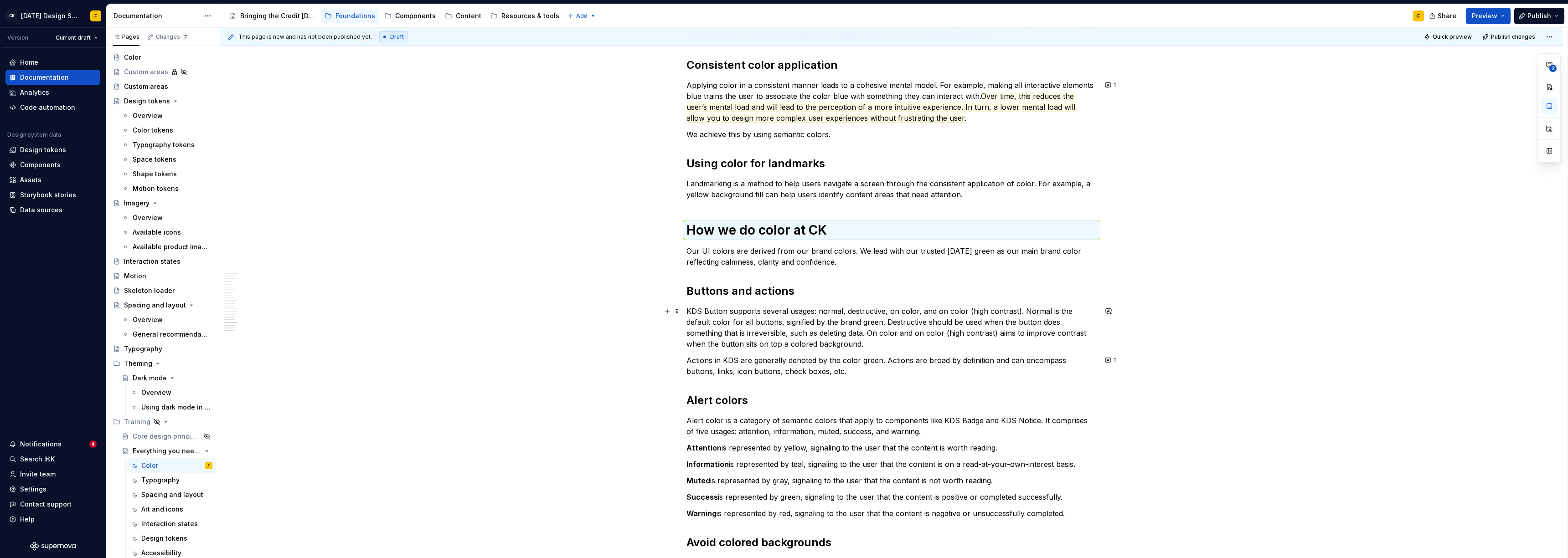
click at [699, 341] on p "KDS Button supports several usages: normal, destructive, on color, and on color…" at bounding box center [892, 327] width 410 height 44
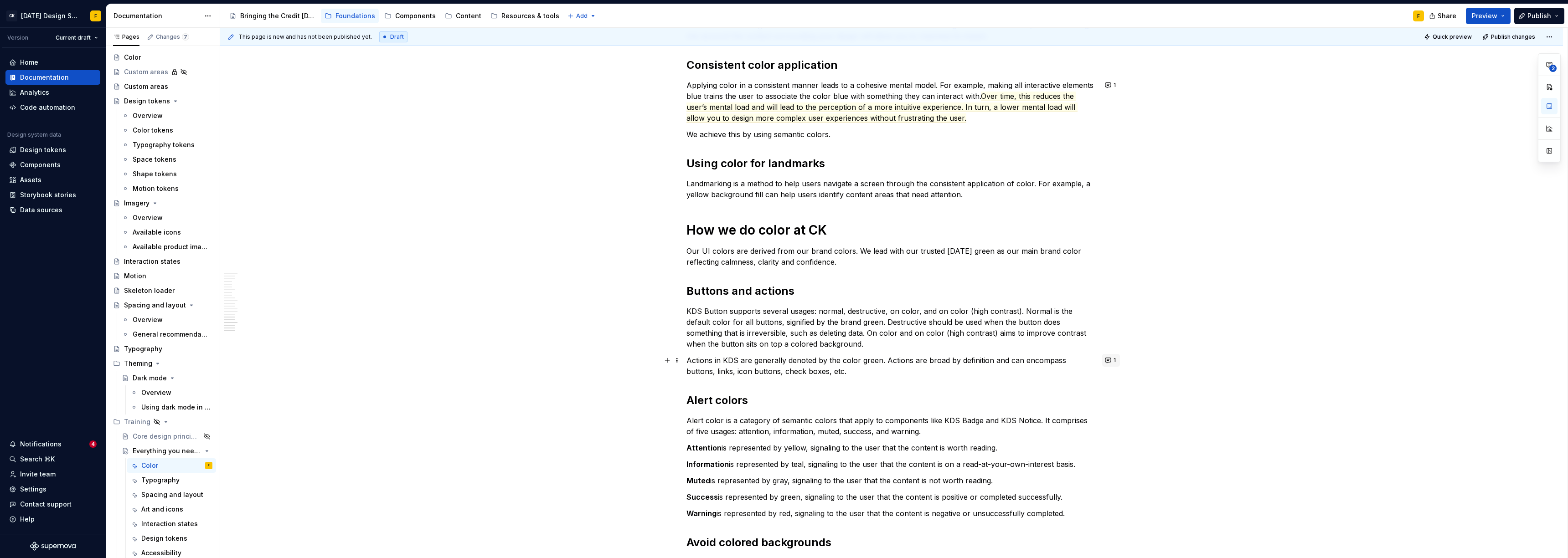
click at [699, 362] on button "1" at bounding box center [1111, 360] width 18 height 13
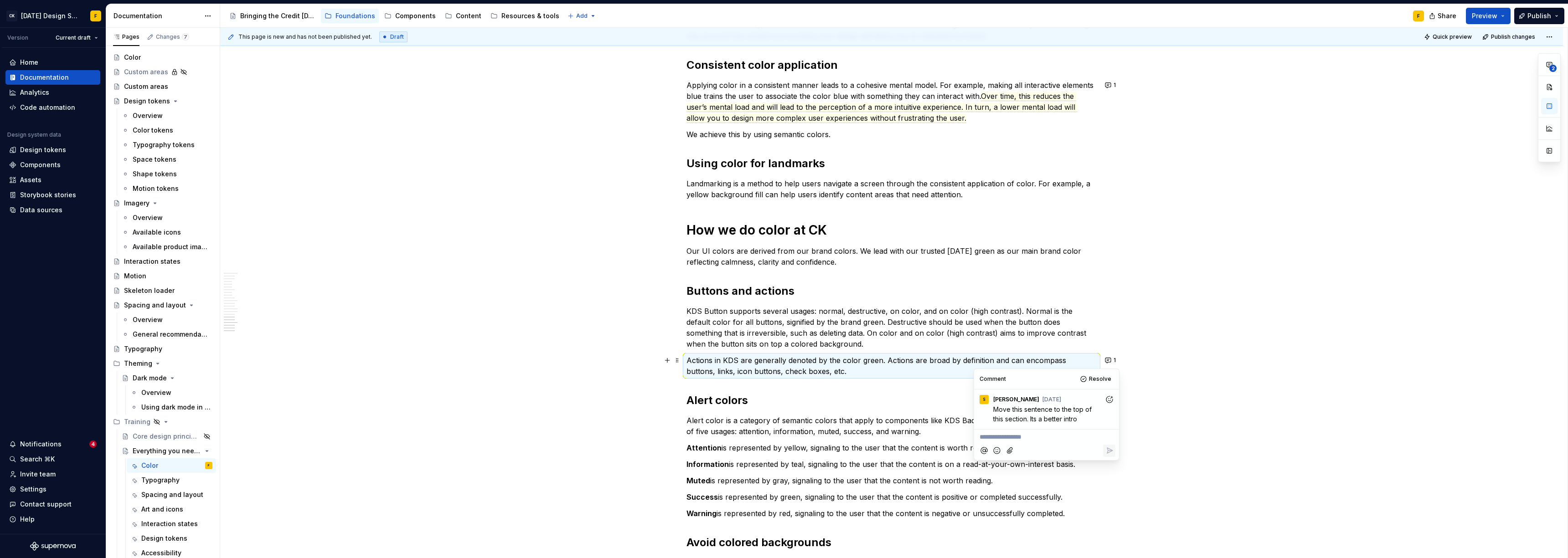
click at [699, 349] on p "KDS Button supports several usages: normal, destructive, on color, and on color…" at bounding box center [892, 327] width 410 height 44
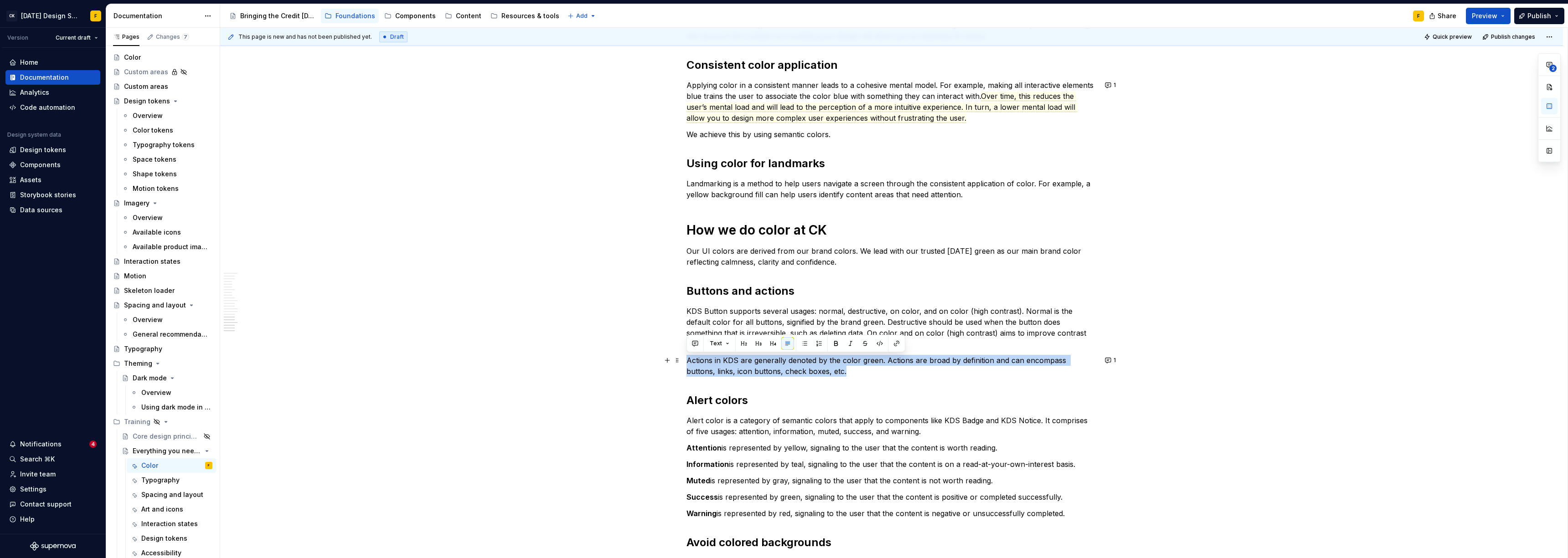
drag, startPoint x: 821, startPoint y: 371, endPoint x: 685, endPoint y: 361, distance: 136.4
click at [699, 360] on button "1" at bounding box center [1111, 360] width 18 height 13
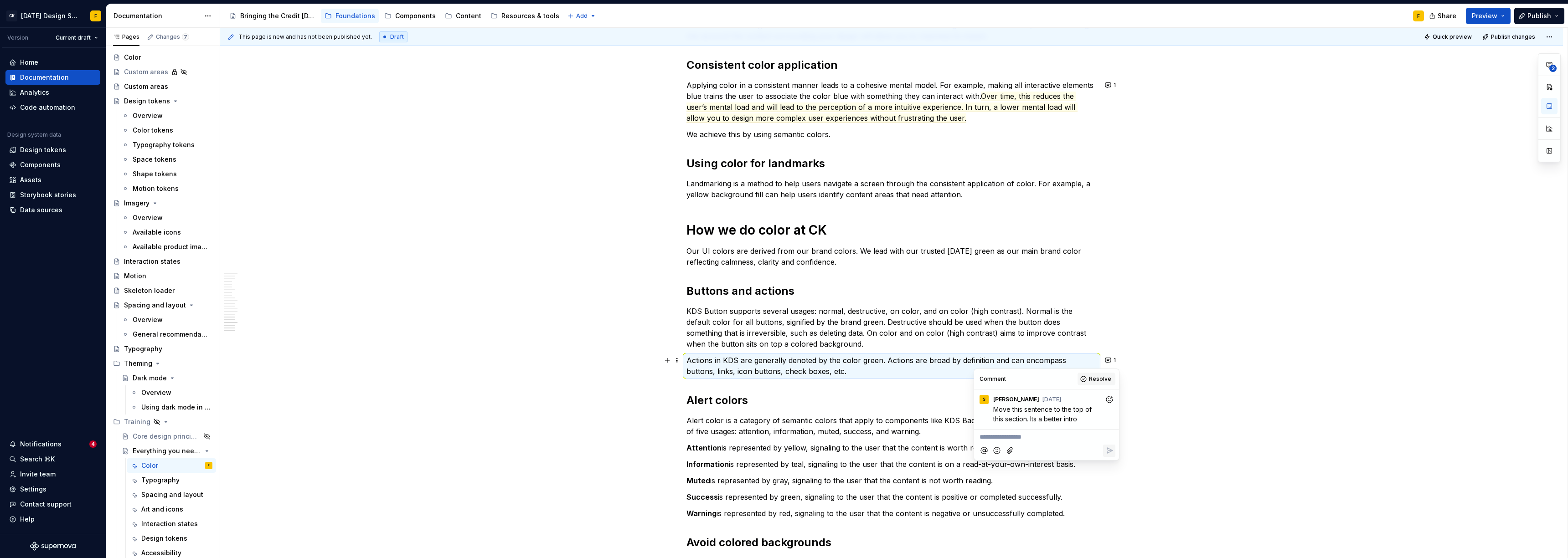
click at [699, 378] on span "Resolve" at bounding box center [1100, 379] width 23 height 7
click at [699, 364] on p "Actions in KDS are generally denoted by the color green. Actions are broad by d…" at bounding box center [892, 366] width 410 height 22
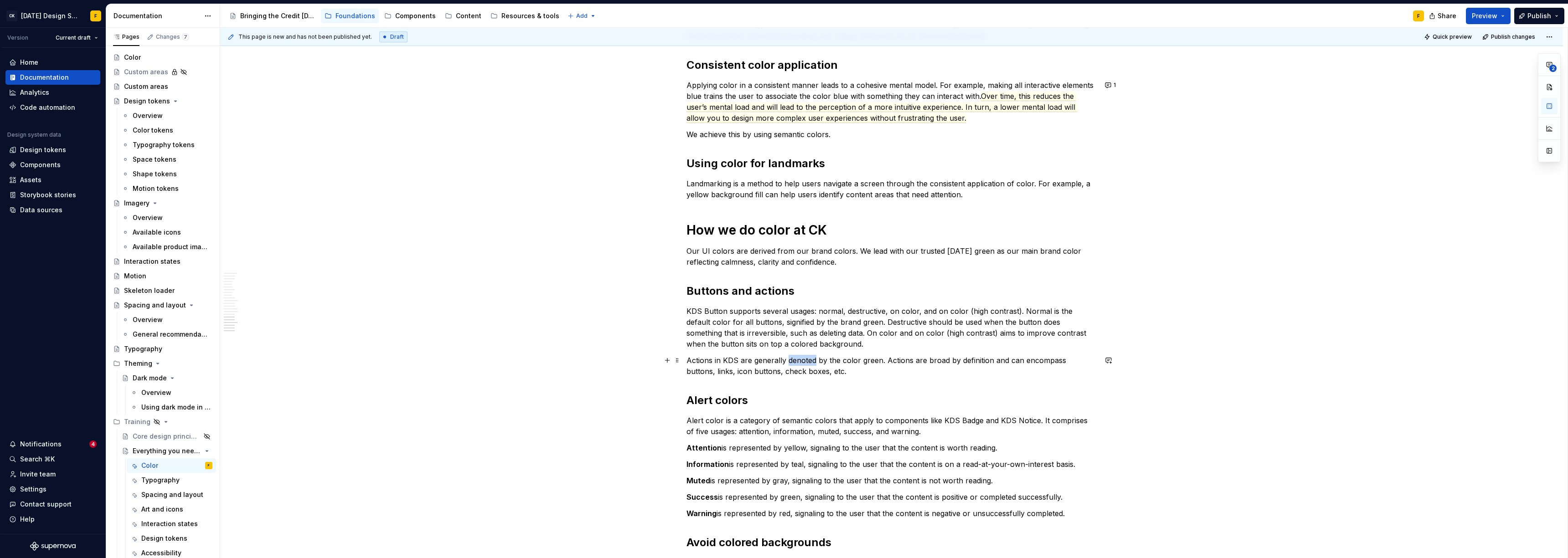
click at [699, 364] on p "Actions in KDS are generally denoted by the color green. Actions are broad by d…" at bounding box center [892, 366] width 410 height 22
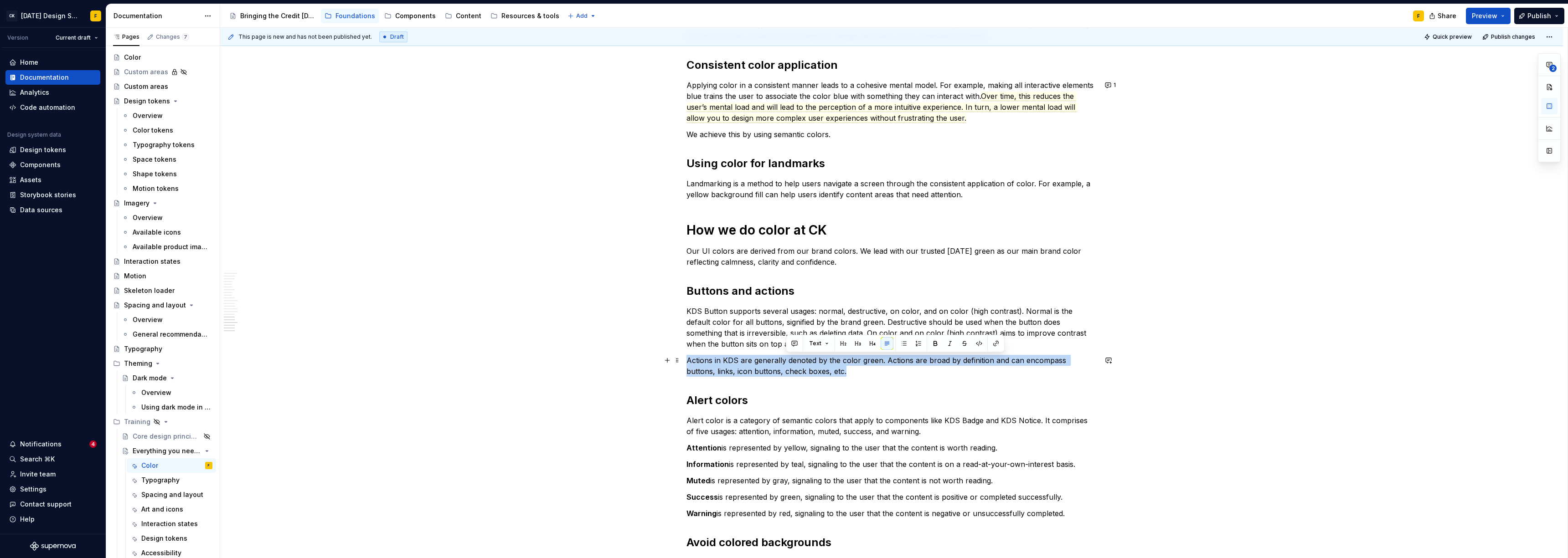
click at [699, 364] on p "Actions in KDS are generally denoted by the color green. Actions are broad by d…" at bounding box center [892, 366] width 410 height 22
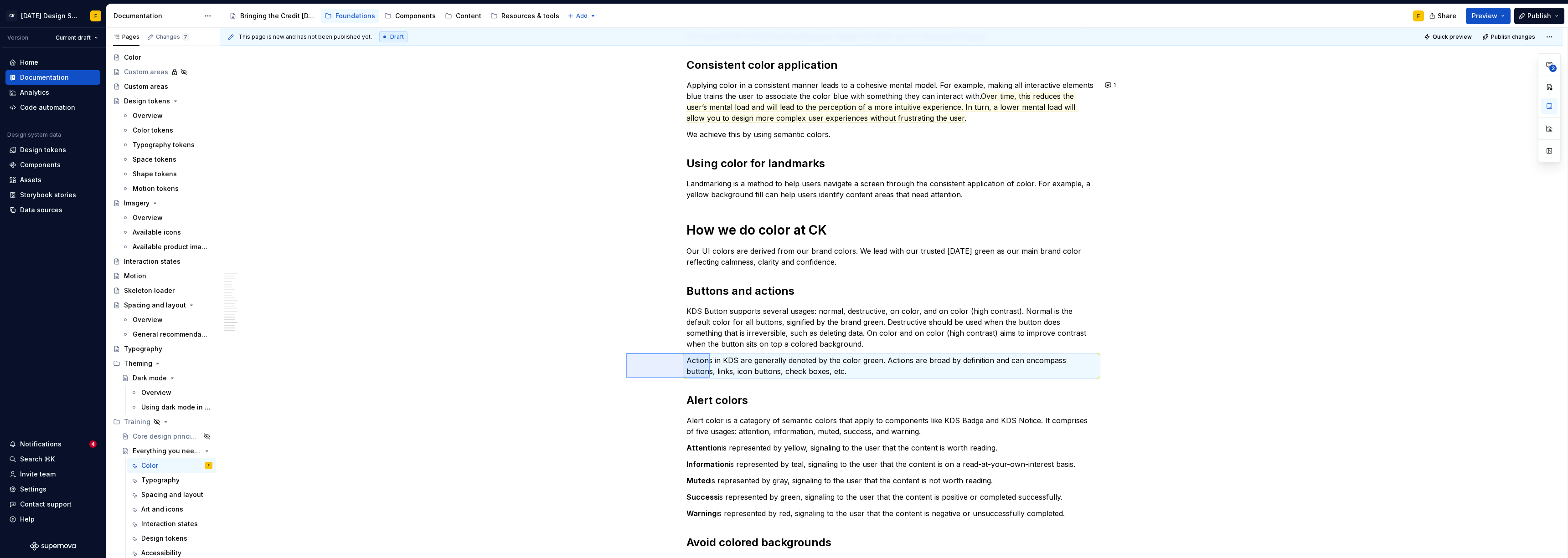
drag, startPoint x: 626, startPoint y: 353, endPoint x: 711, endPoint y: 378, distance: 88.6
click at [699, 378] on div "This page is new and has not been published yet. Draft Quick preview Publish ch…" at bounding box center [894, 293] width 1348 height 531
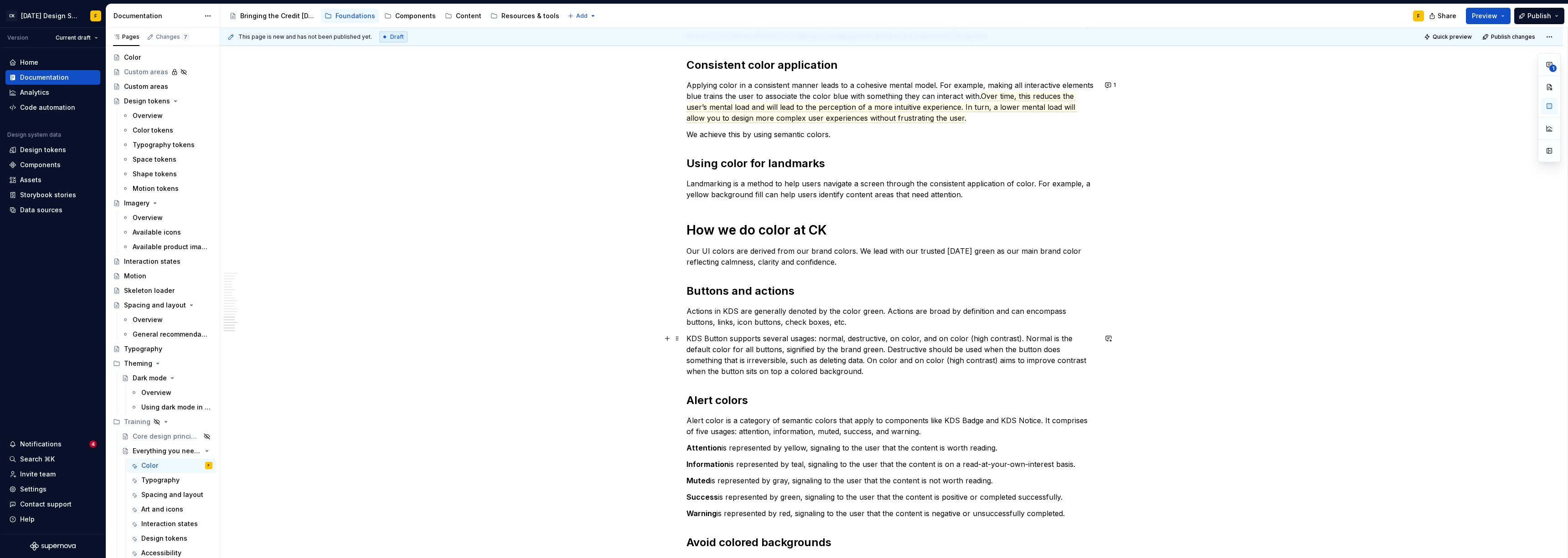
click at [699, 364] on p "KDS Button supports several usages: normal, destructive, on color, and on color…" at bounding box center [892, 355] width 410 height 44
click at [699, 311] on p "Actions in KDS are generally denoted by the color green. Actions are broad by d…" at bounding box center [892, 316] width 410 height 22
drag, startPoint x: 831, startPoint y: 350, endPoint x: 799, endPoint y: 351, distance: 32.0
click at [699, 351] on p "KDS Button supports several usages: normal, destructive, on color, and on color…" at bounding box center [892, 355] width 410 height 44
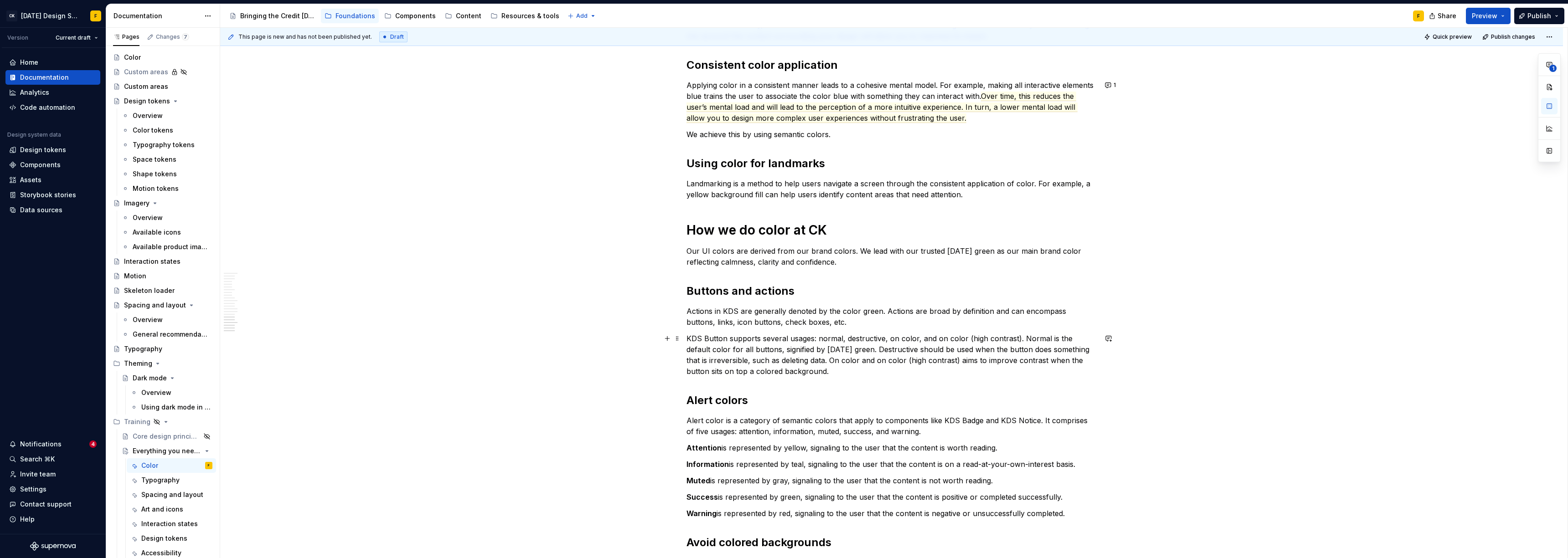
click at [696, 371] on p "KDS Button supports several usages: normal, destructive, on color, and on color…" at bounding box center [892, 355] width 410 height 44
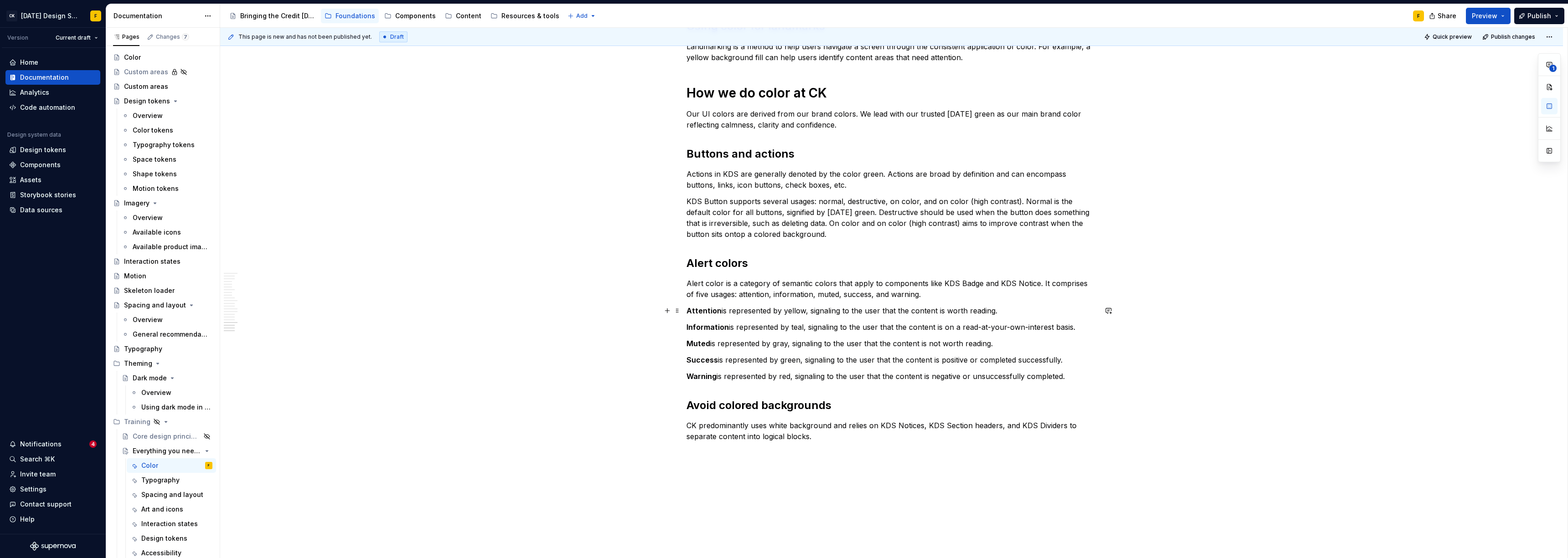
scroll to position [1401, 0]
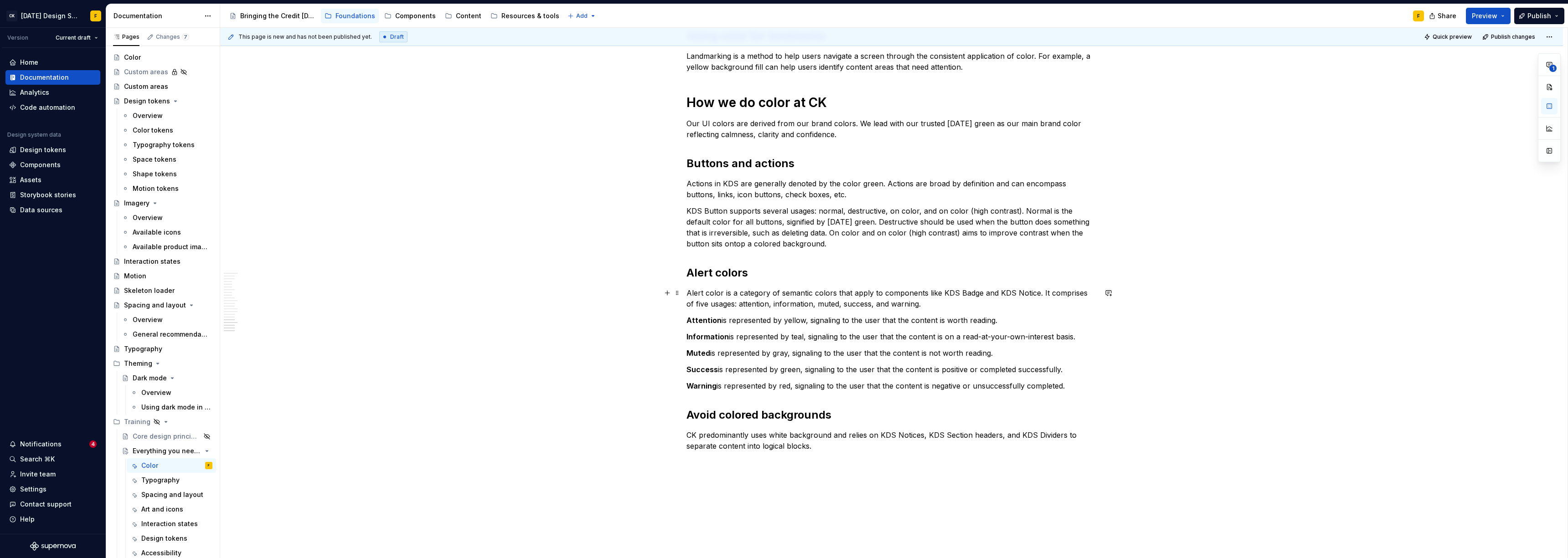
click at [699, 294] on p "Alert color is a category of semantic colors that apply to components like KDS …" at bounding box center [892, 299] width 410 height 22
click at [699, 295] on p "Alert color is a category of semantic colors that apply to components like KDS …" at bounding box center [892, 299] width 410 height 22
drag, startPoint x: 928, startPoint y: 438, endPoint x: 878, endPoint y: 436, distance: 50.0
click at [699, 382] on p "CK predominantly uses white background and relies on KDS Notices, KDS Section h…" at bounding box center [892, 441] width 410 height 22
click at [699, 382] on p "CK predominantly uses white background and relies on KDS Section headers, and K…" at bounding box center [892, 441] width 410 height 22
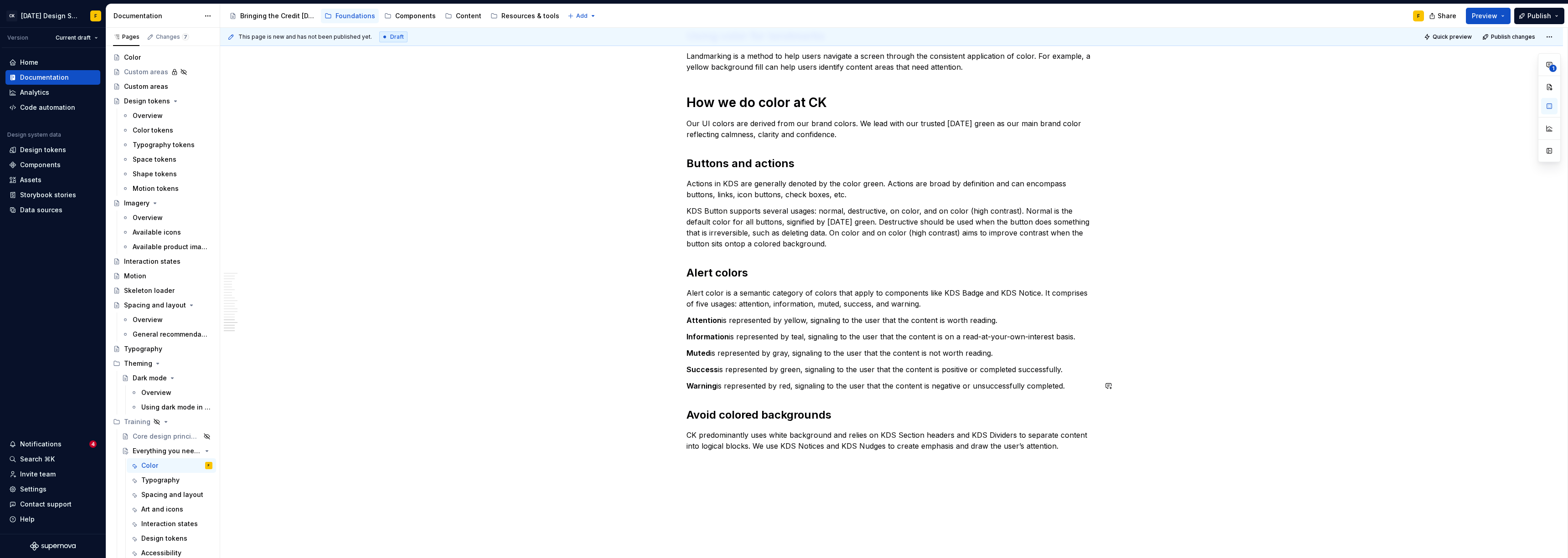
click at [699, 332] on p "Information is represented by teal, signaling to the user that the content is o…" at bounding box center [892, 337] width 410 height 11
click at [699, 382] on div "This page is new and has not been published yet. Draft Quick preview Publish ch…" at bounding box center [894, 293] width 1348 height 531
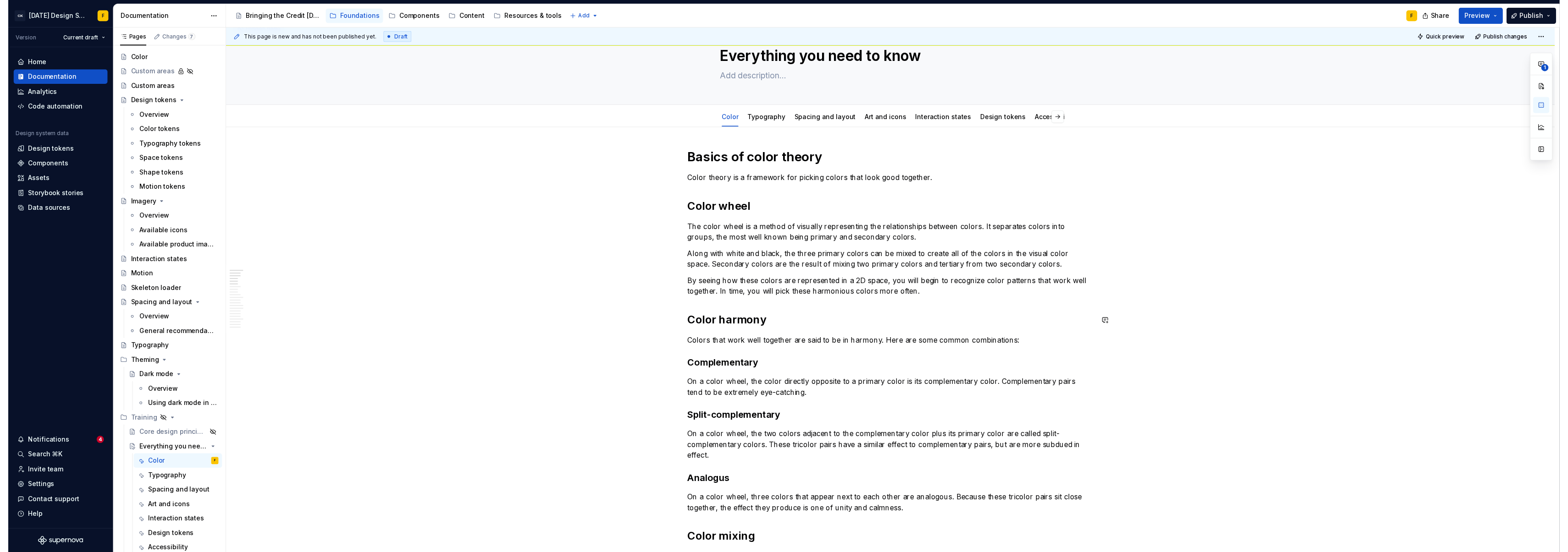
scroll to position [0, 0]
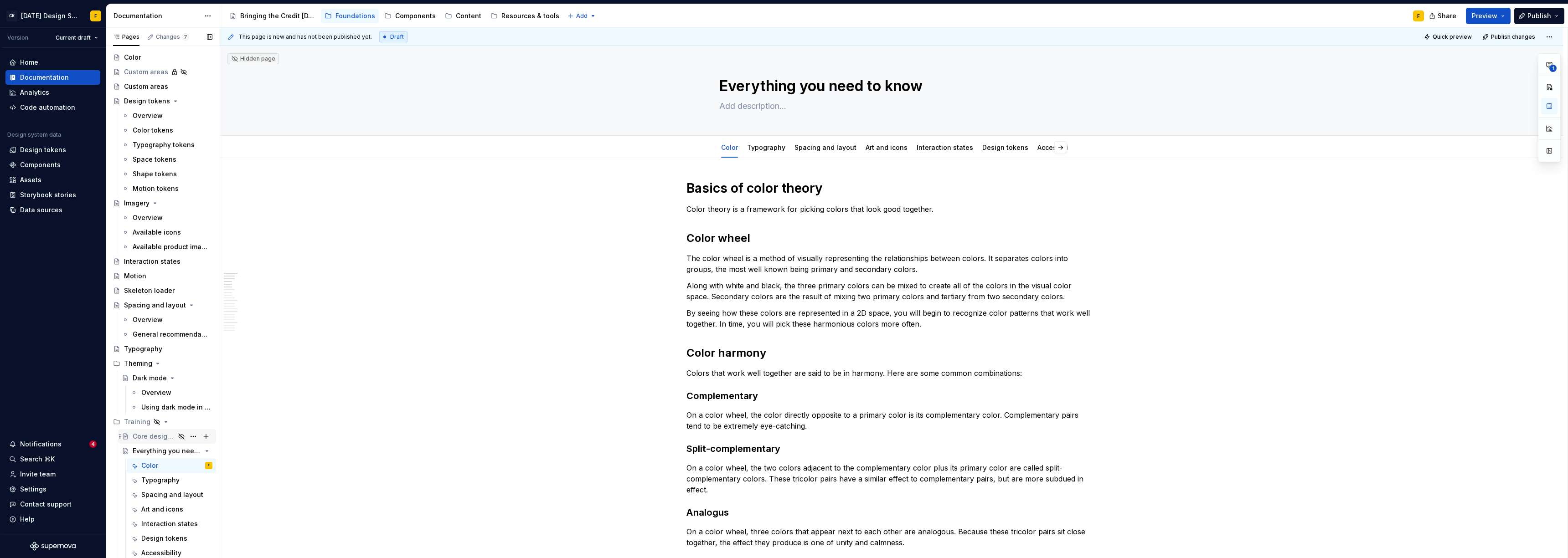
click at [166, 382] on div "Core design principles" at bounding box center [154, 436] width 43 height 9
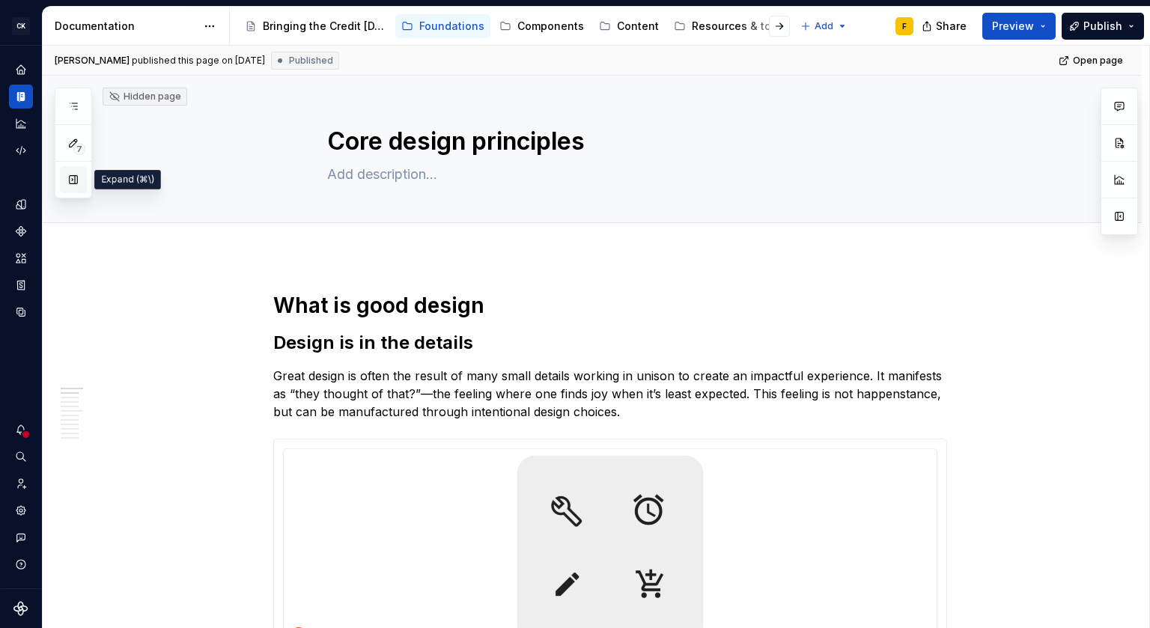
click at [70, 180] on button "button" at bounding box center [73, 179] width 27 height 27
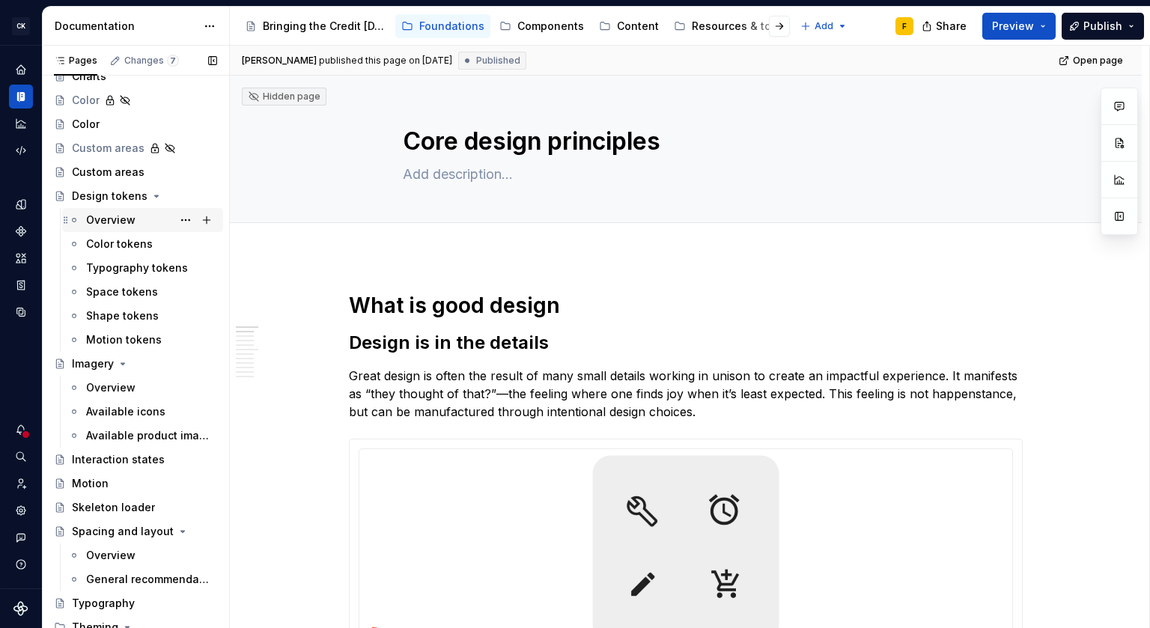
scroll to position [411, 0]
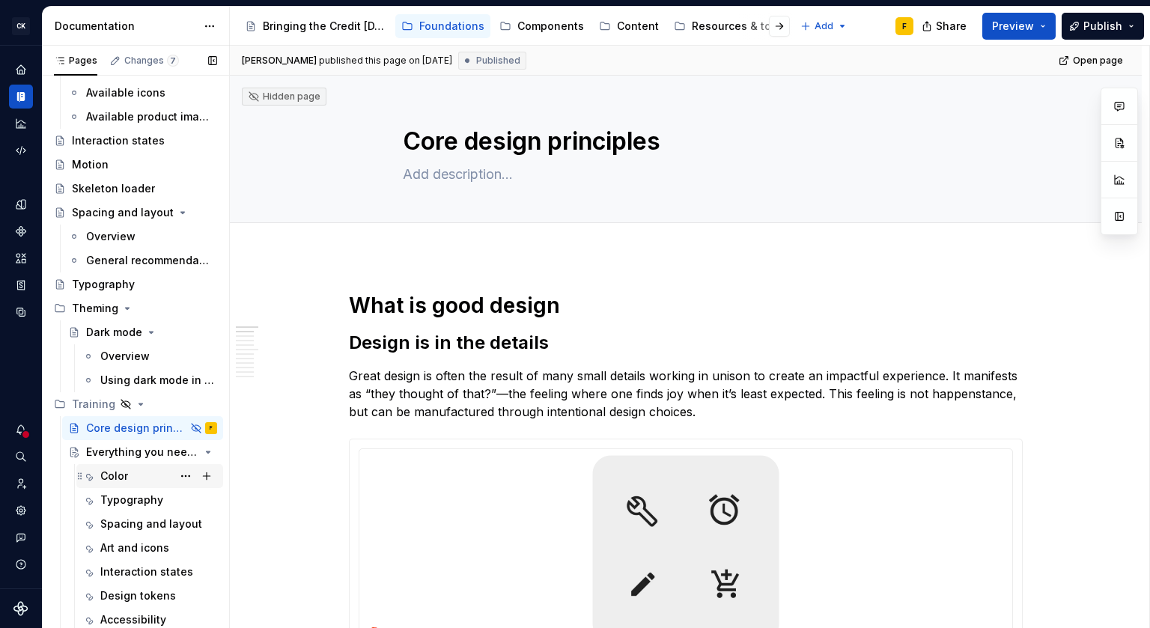
click at [118, 480] on div "Color" at bounding box center [114, 476] width 28 height 15
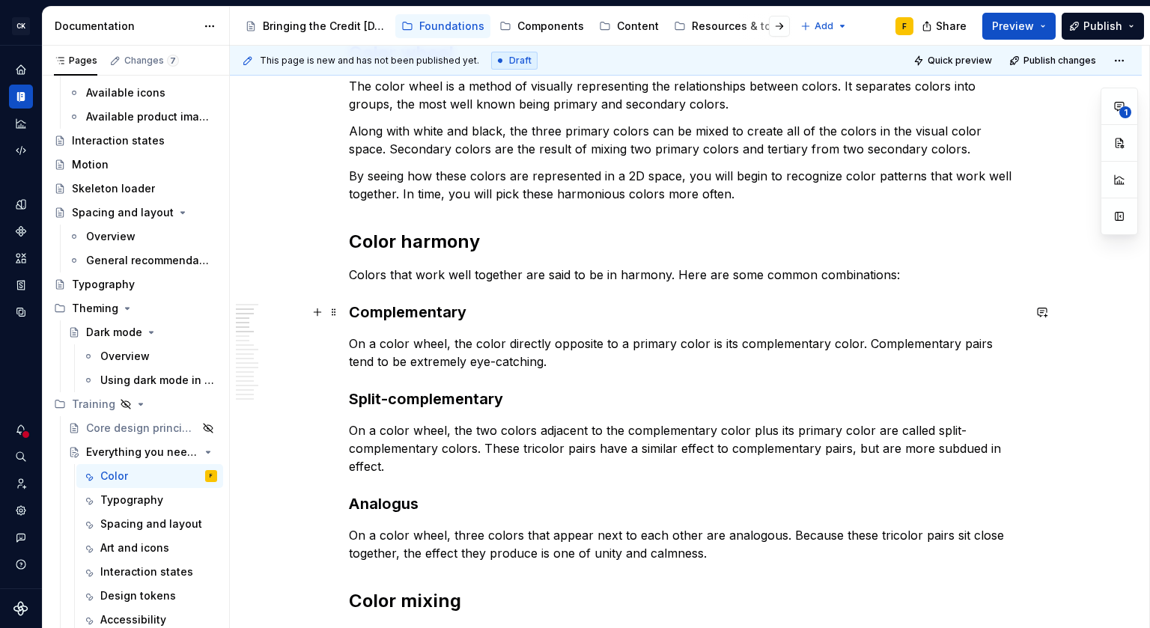
scroll to position [50, 0]
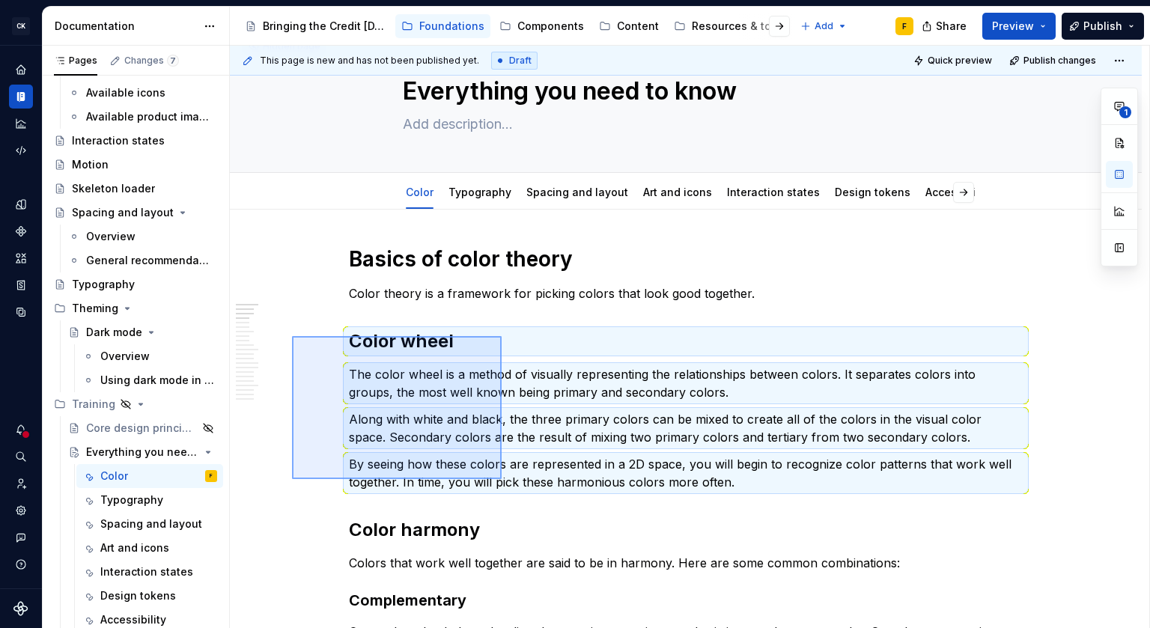
drag, startPoint x: 292, startPoint y: 479, endPoint x: 502, endPoint y: 336, distance: 253.8
click at [502, 336] on div "This page is new and has not been published yet. Draft Quick preview Publish ch…" at bounding box center [690, 337] width 920 height 583
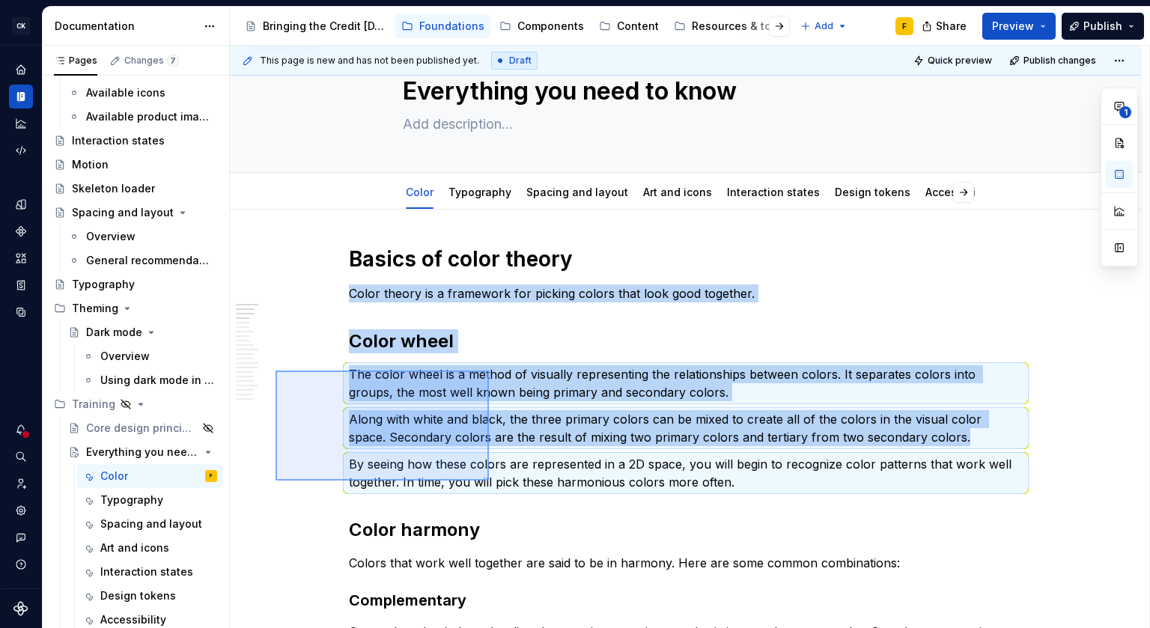
drag, startPoint x: 276, startPoint y: 481, endPoint x: 489, endPoint y: 371, distance: 240.1
click at [489, 371] on div "This page is new and has not been published yet. Draft Quick preview Publish ch…" at bounding box center [690, 337] width 920 height 583
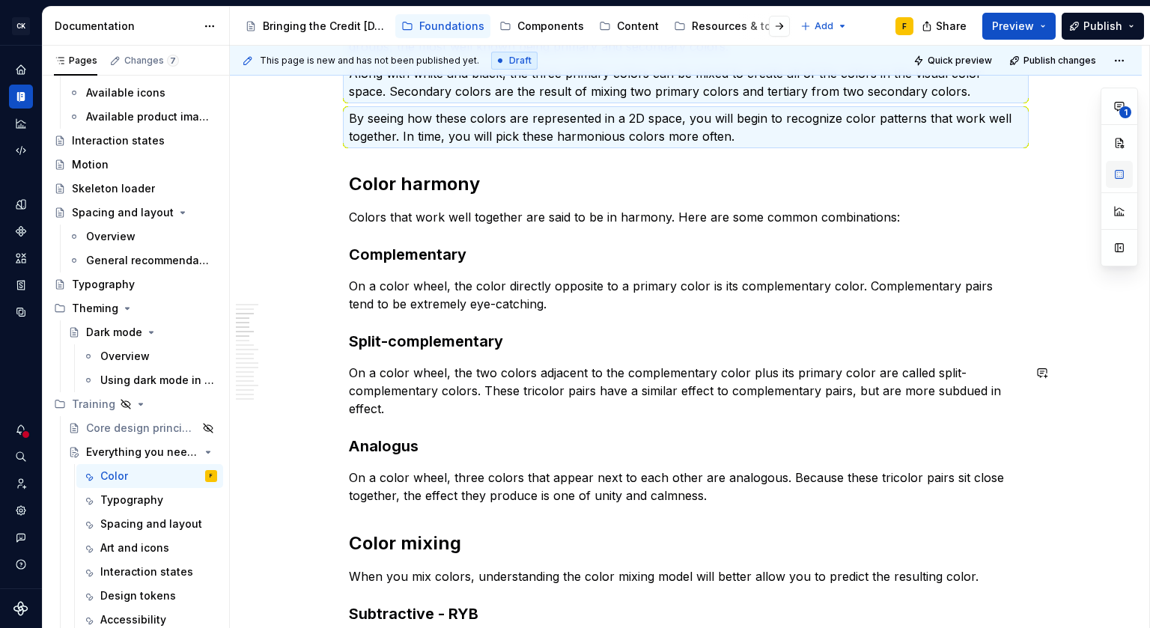
scroll to position [395, 0]
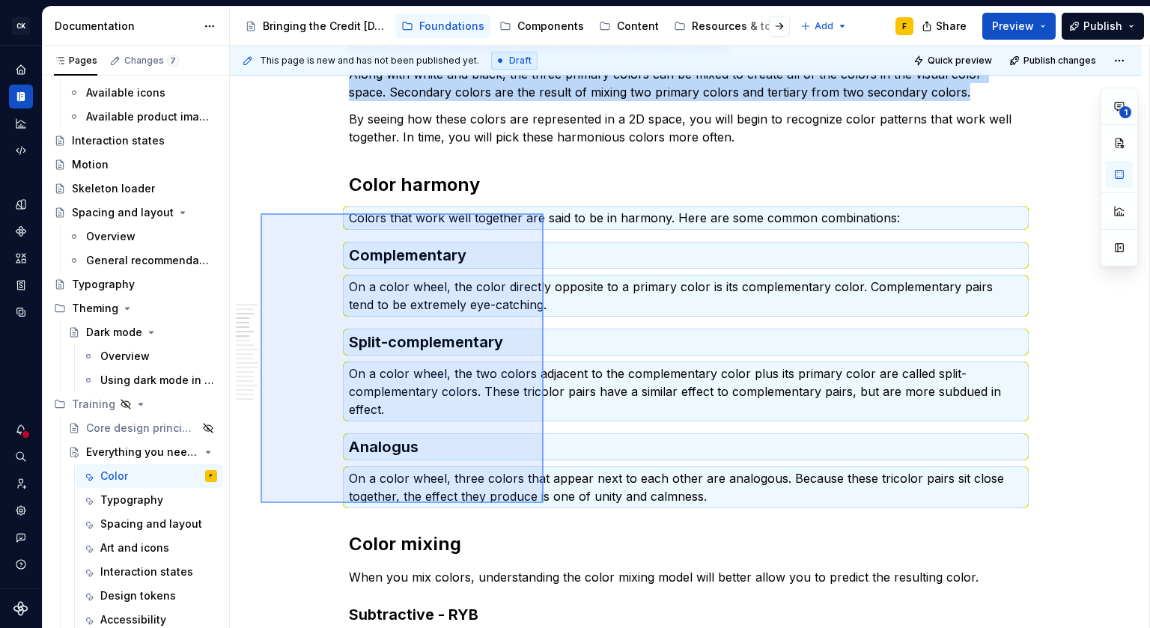
drag, startPoint x: 273, startPoint y: 224, endPoint x: 544, endPoint y: 503, distance: 388.7
click at [544, 503] on div "This page is new and has not been published yet. Draft Quick preview Publish ch…" at bounding box center [690, 337] width 920 height 583
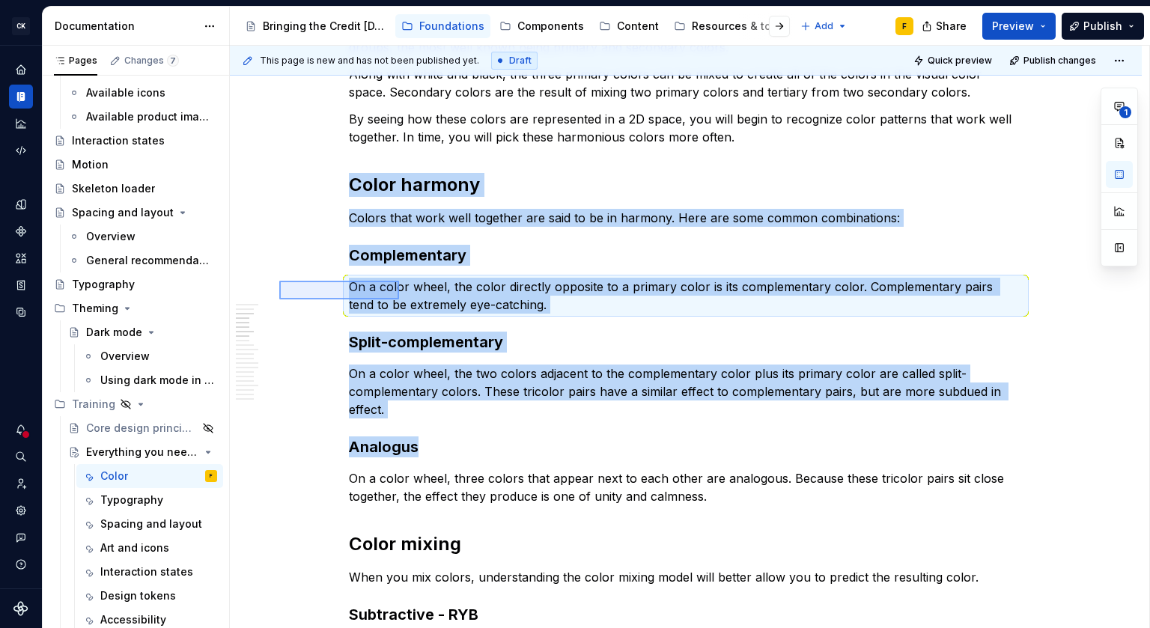
drag, startPoint x: 279, startPoint y: 281, endPoint x: 399, endPoint y: 300, distance: 121.3
click at [399, 300] on div "This page is new and has not been published yet. Draft Quick preview Publish ch…" at bounding box center [690, 337] width 920 height 583
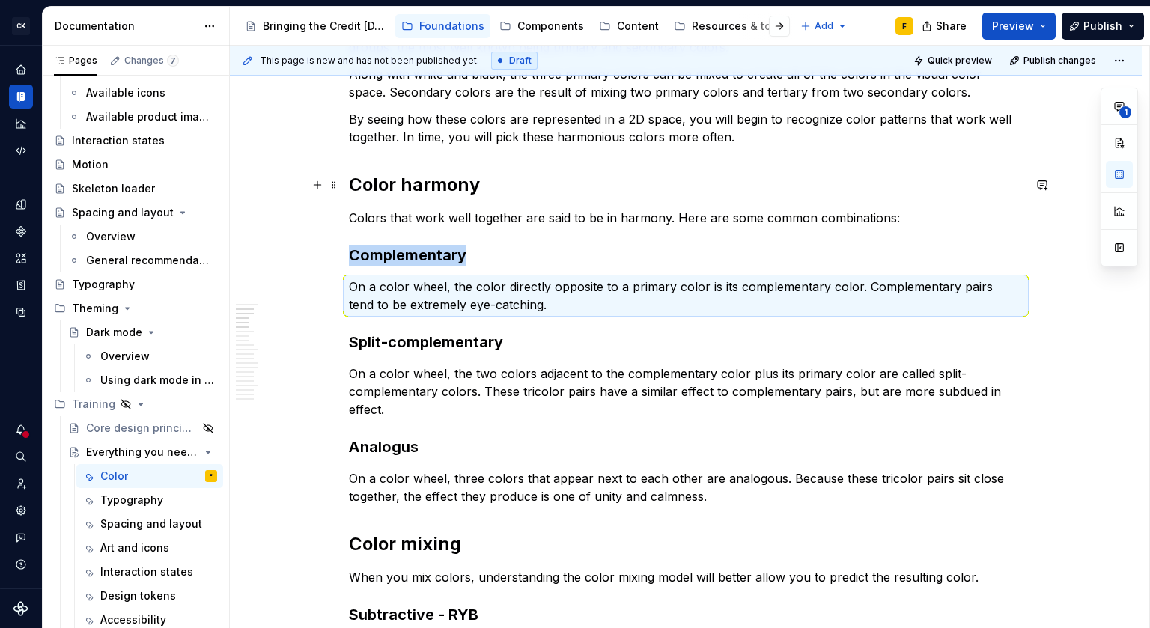
scroll to position [0, 0]
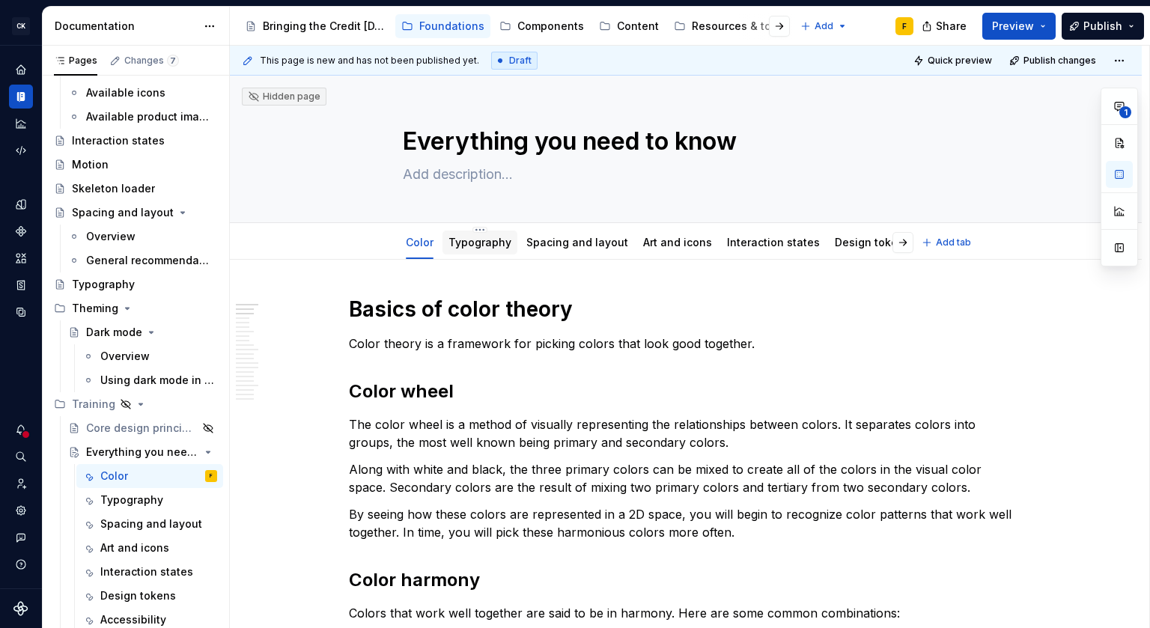
click at [476, 237] on link "Typography" at bounding box center [480, 242] width 63 height 13
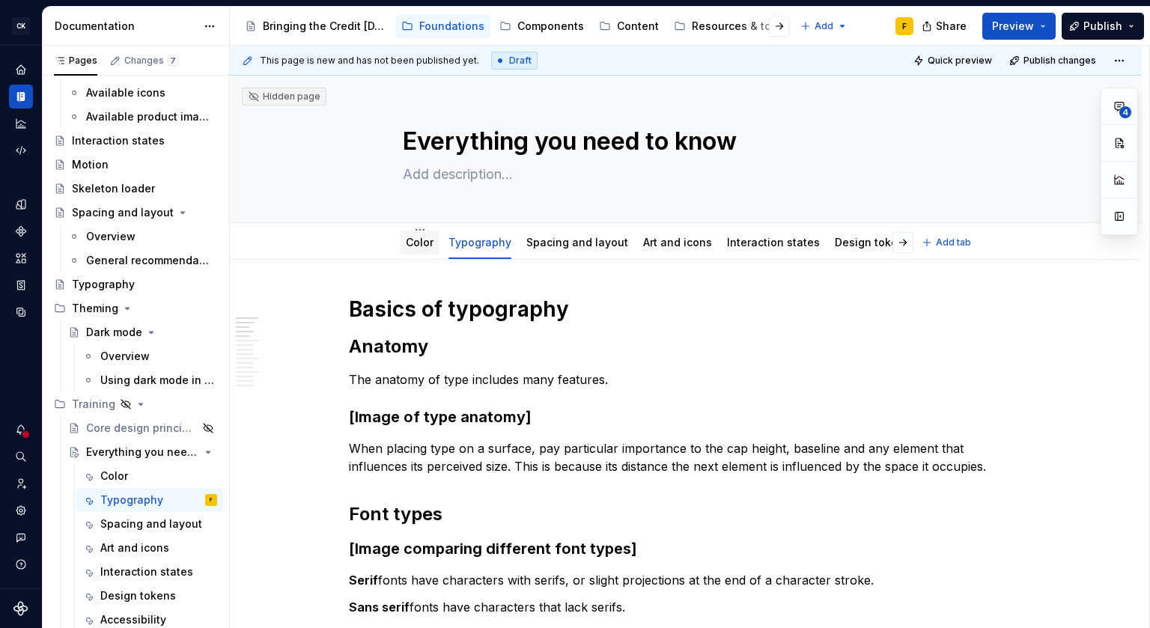
click at [420, 239] on link "Color" at bounding box center [420, 242] width 28 height 13
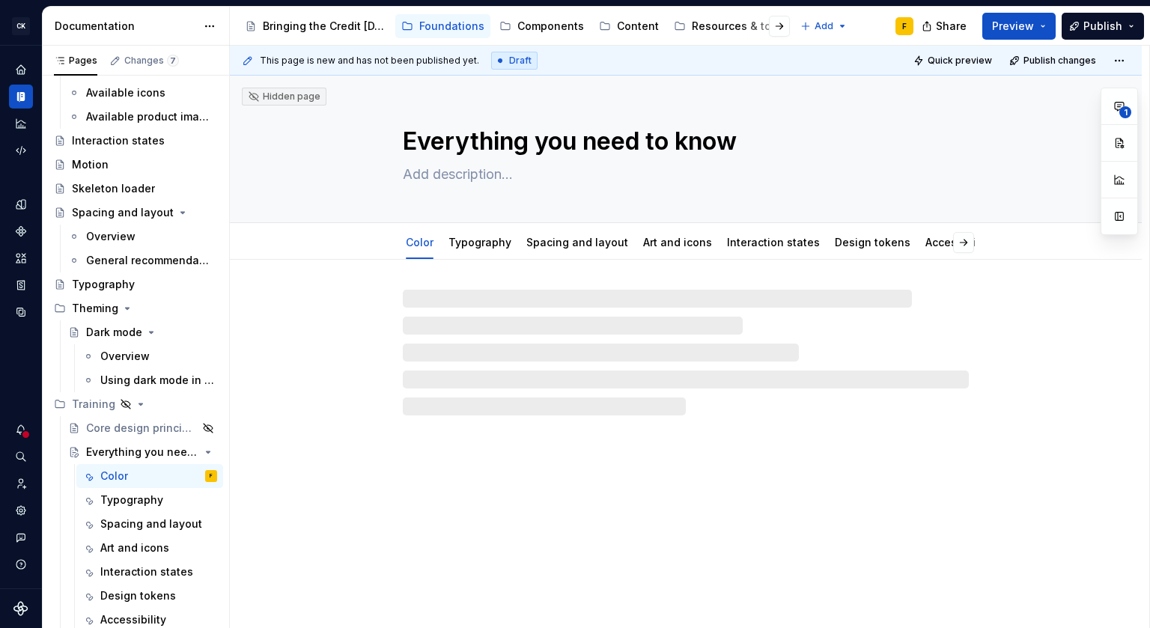
type textarea "*"
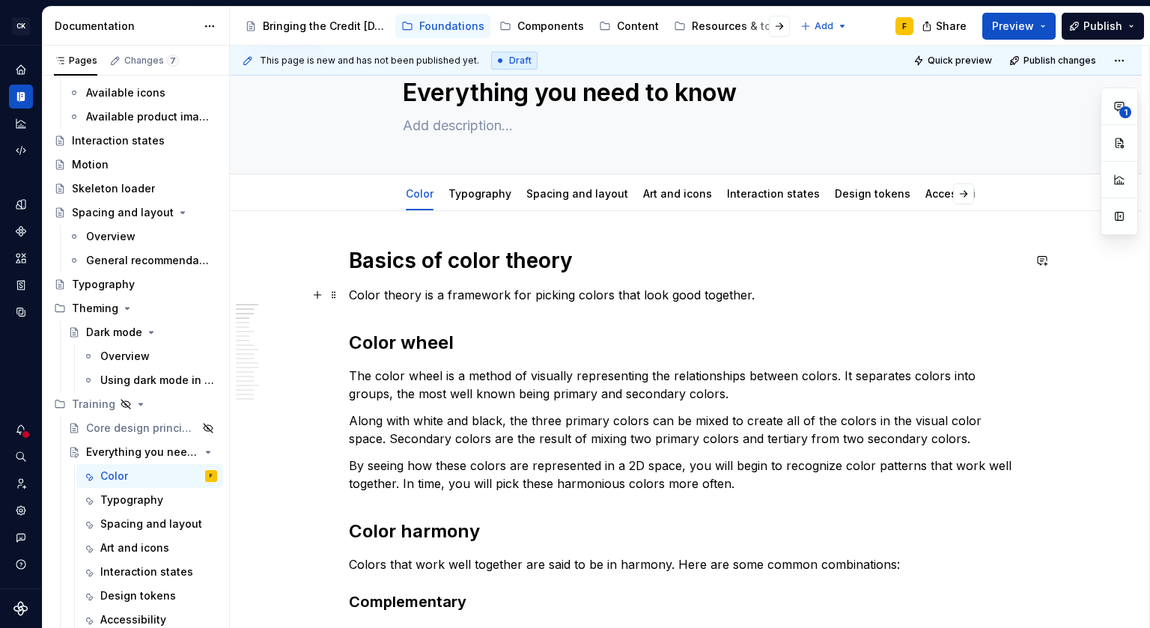
scroll to position [513, 0]
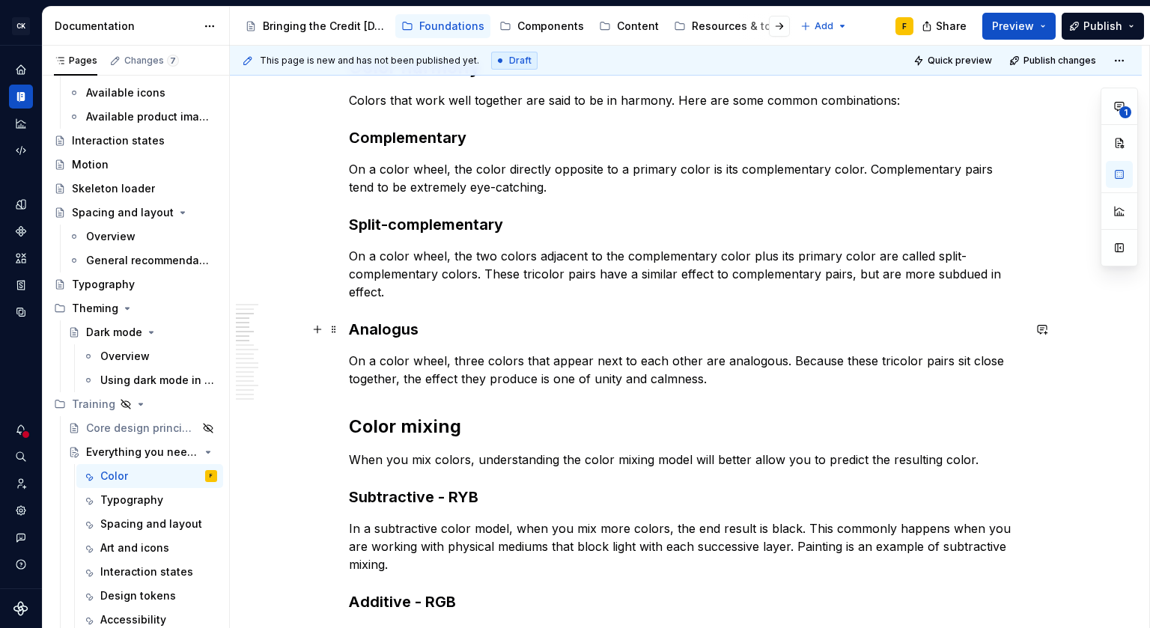
click at [392, 329] on h3 "Analogus" at bounding box center [686, 329] width 674 height 21
click at [404, 328] on h3 "Analogus" at bounding box center [686, 329] width 674 height 21
click at [398, 327] on h3 "Analogus" at bounding box center [686, 329] width 674 height 21
click at [451, 386] on p "On a color wheel, three colors that appear next to each other are analogous. Be…" at bounding box center [686, 370] width 674 height 36
click at [403, 326] on h3 "Analogous" at bounding box center [686, 329] width 674 height 21
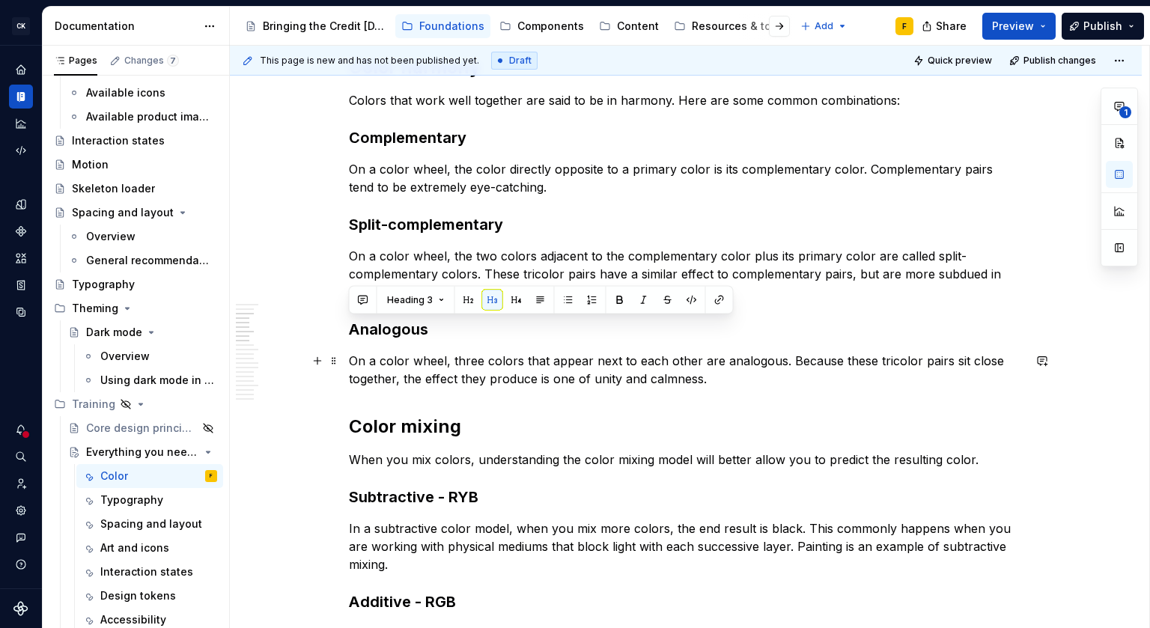
click at [432, 367] on p "On a color wheel, three colors that appear next to each other are analogous. Be…" at bounding box center [686, 370] width 674 height 36
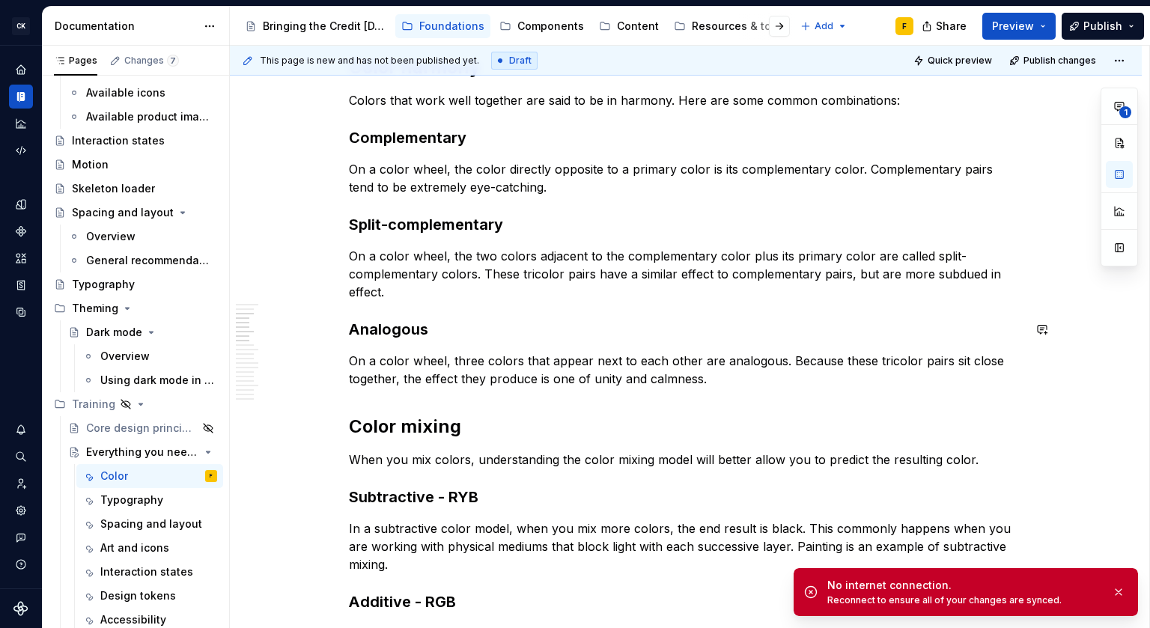
type textarea "*"
